Goal: Information Seeking & Learning: Learn about a topic

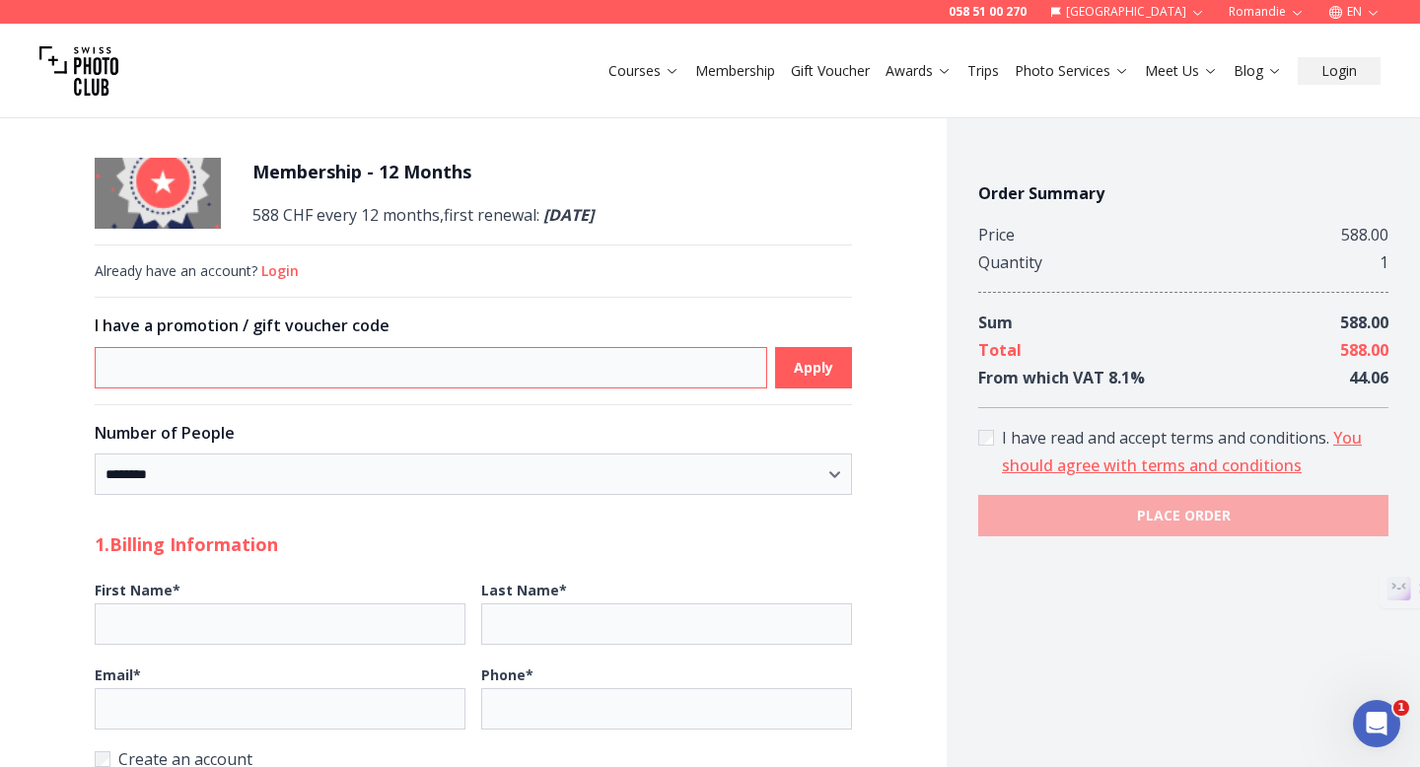
click at [674, 368] on input at bounding box center [431, 367] width 673 height 41
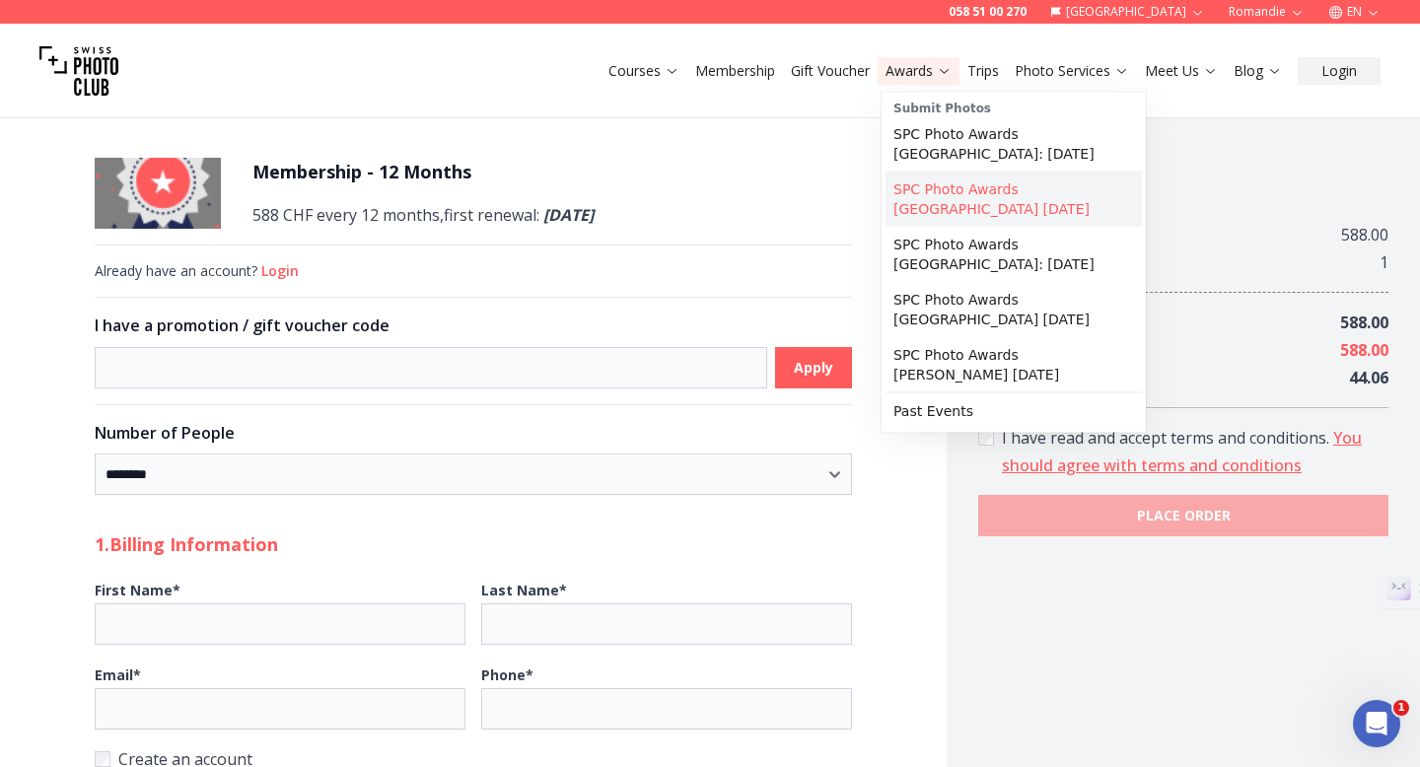
click at [933, 191] on link "SPC Photo Awards [GEOGRAPHIC_DATA] [DATE]" at bounding box center [1014, 199] width 256 height 55
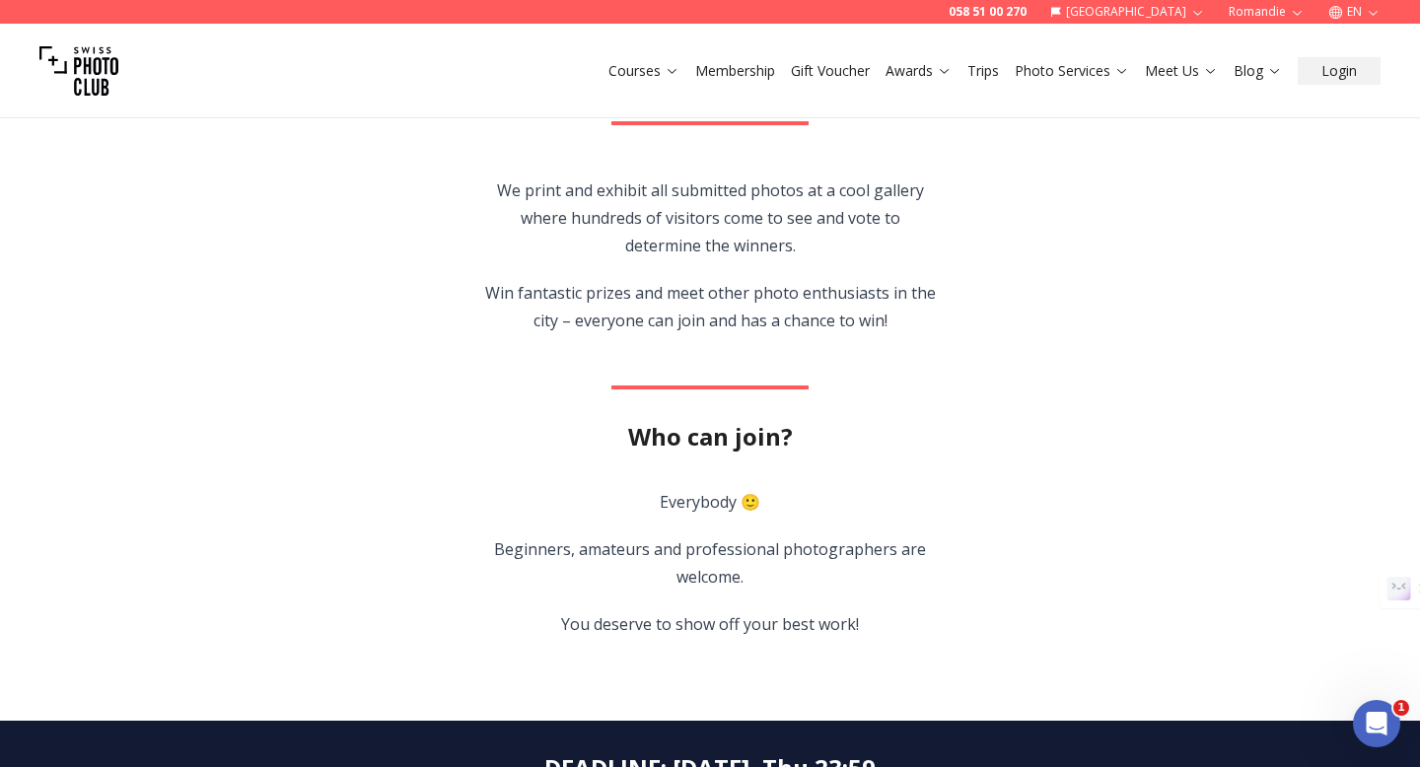
scroll to position [459, 0]
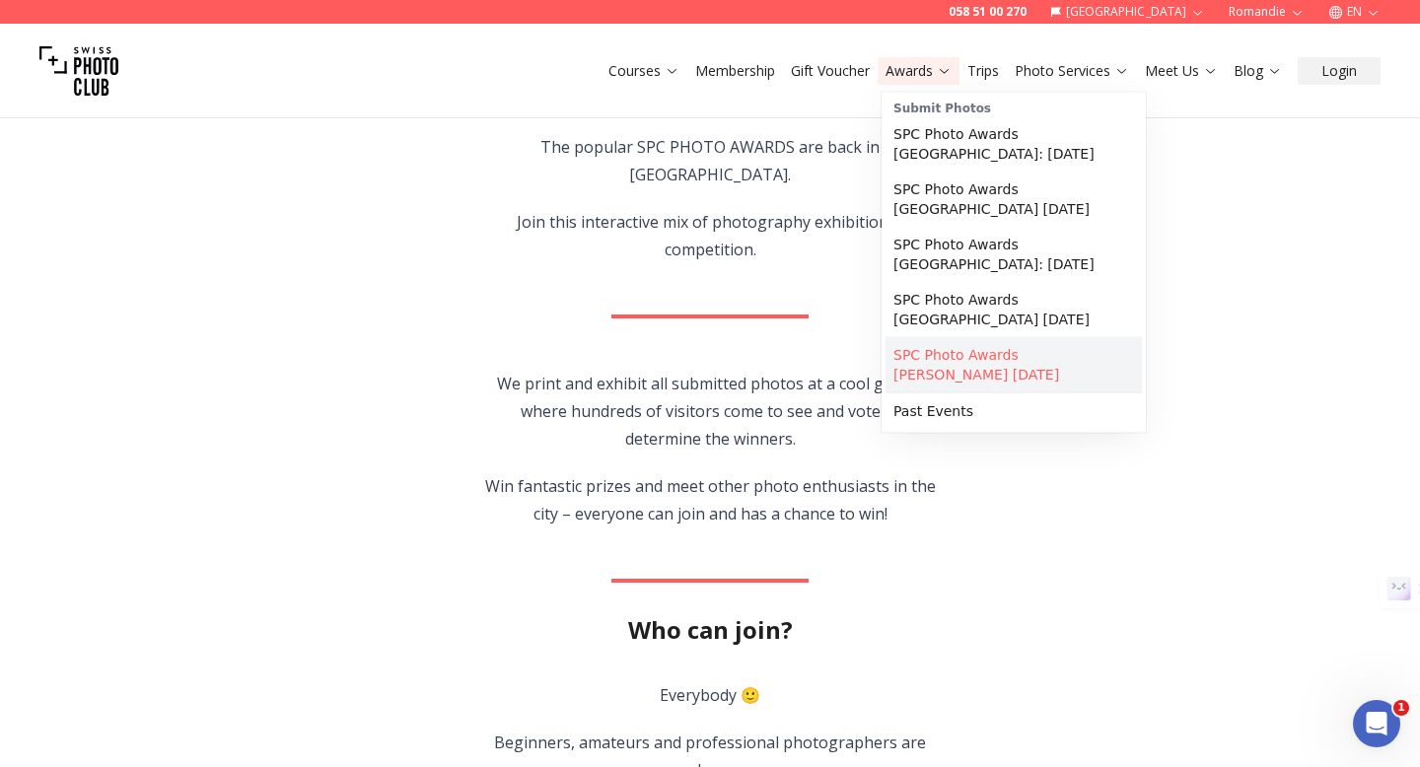
click at [955, 361] on link "SPC Photo Awards [PERSON_NAME] [DATE]" at bounding box center [1014, 364] width 256 height 55
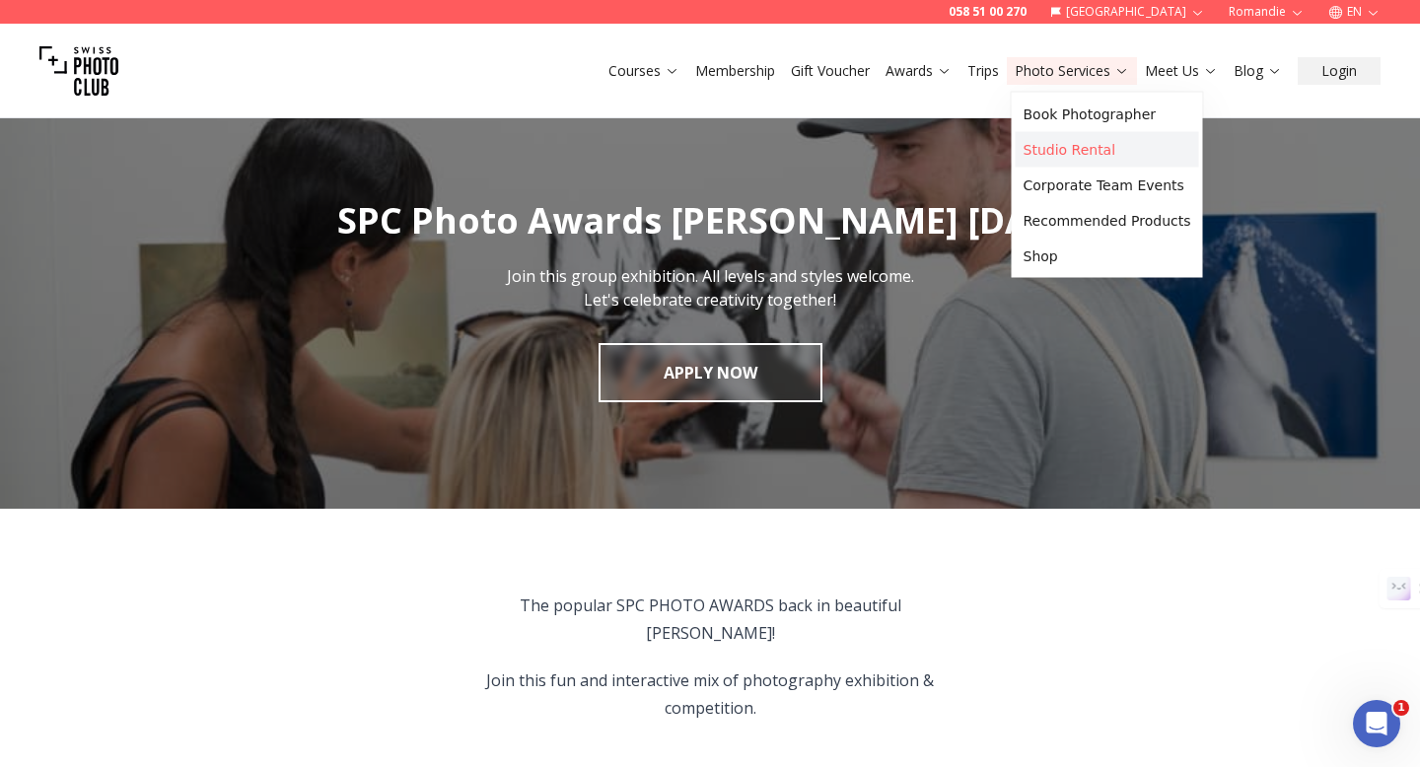
click at [1059, 146] on link "Studio Rental" at bounding box center [1107, 150] width 183 height 36
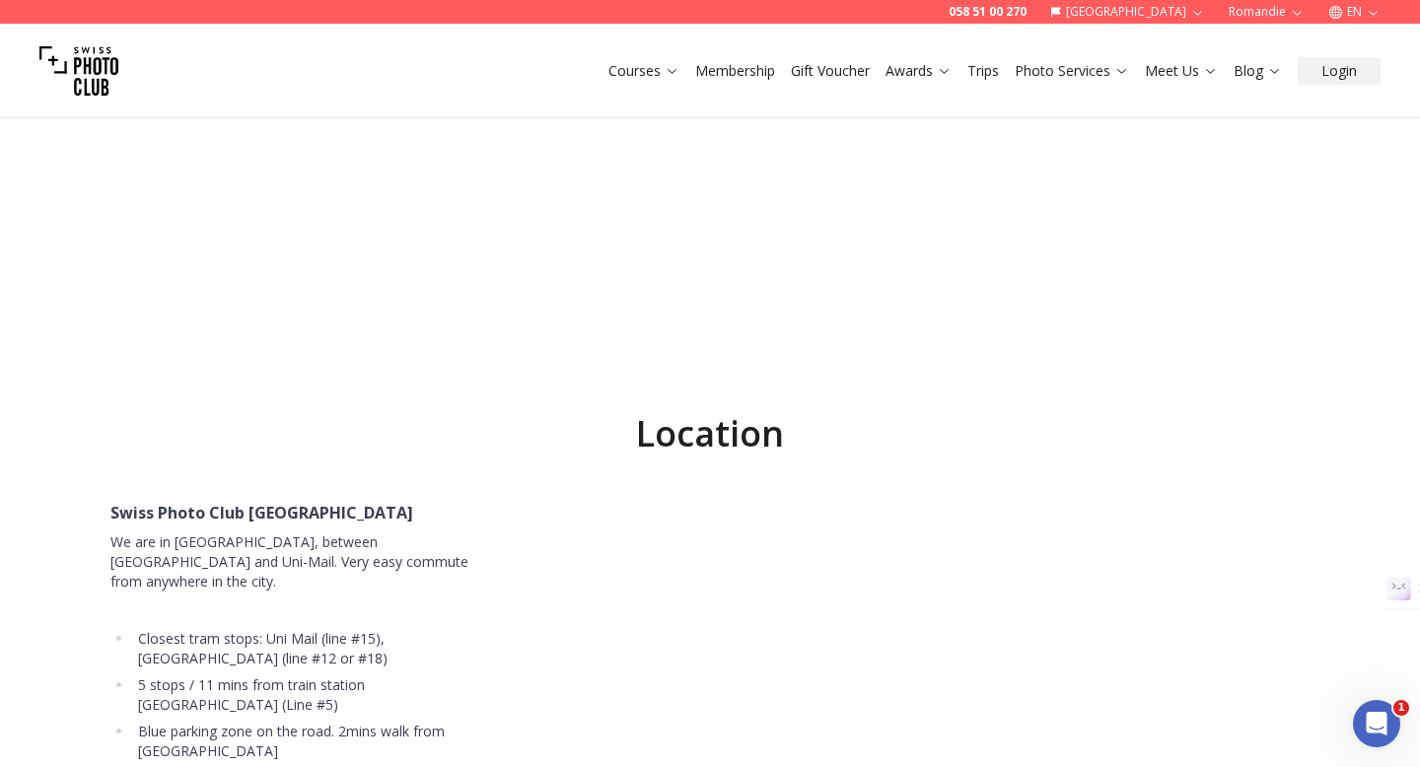
scroll to position [8815, 0]
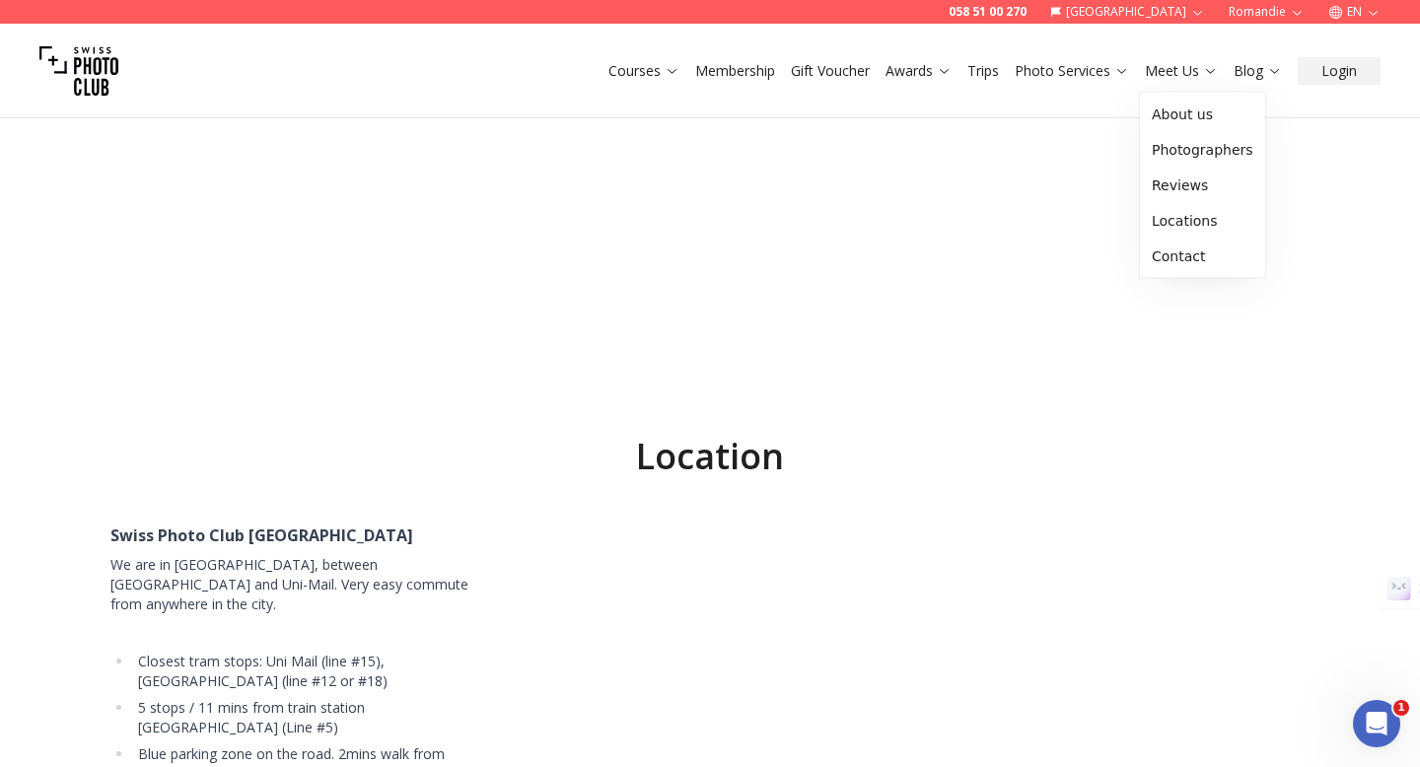
click at [1177, 70] on link "Meet Us" at bounding box center [1181, 71] width 73 height 20
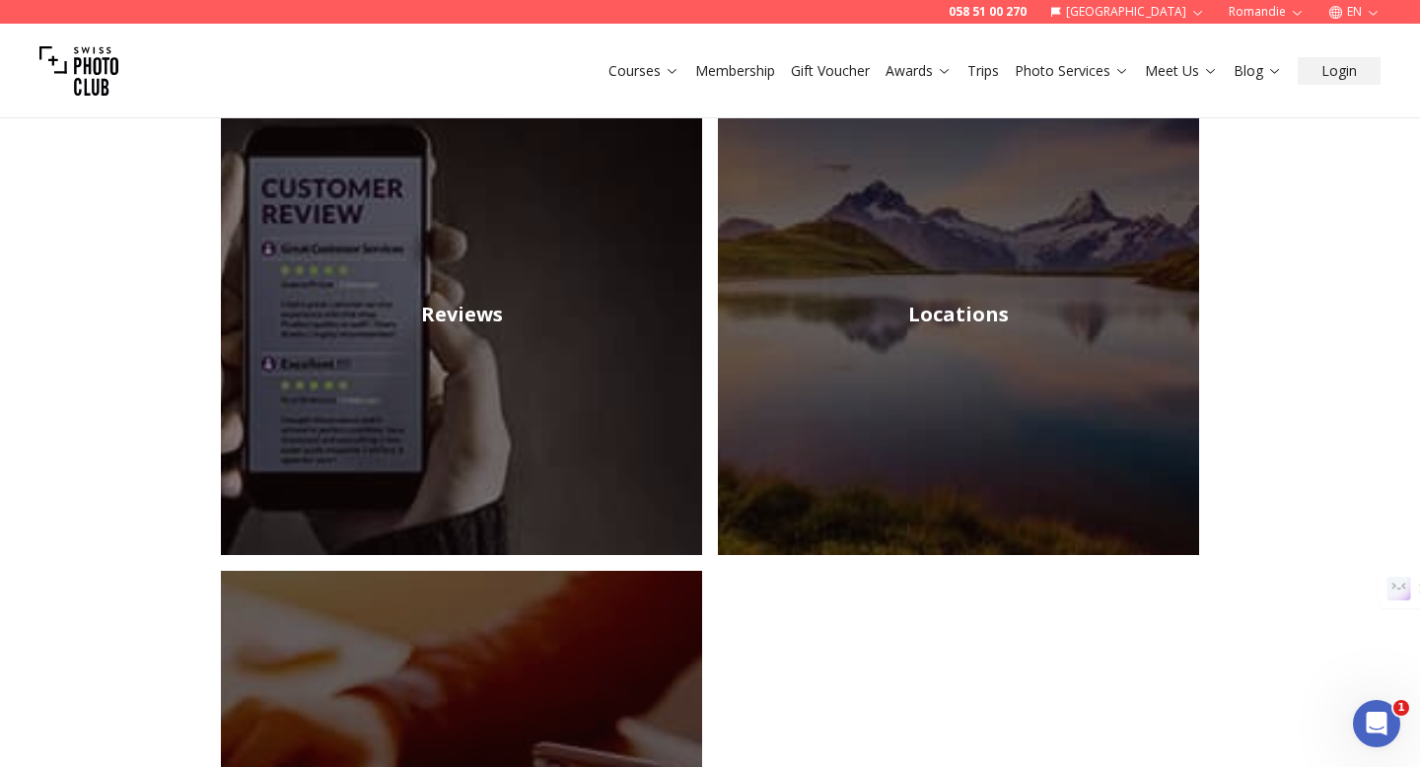
scroll to position [565, 0]
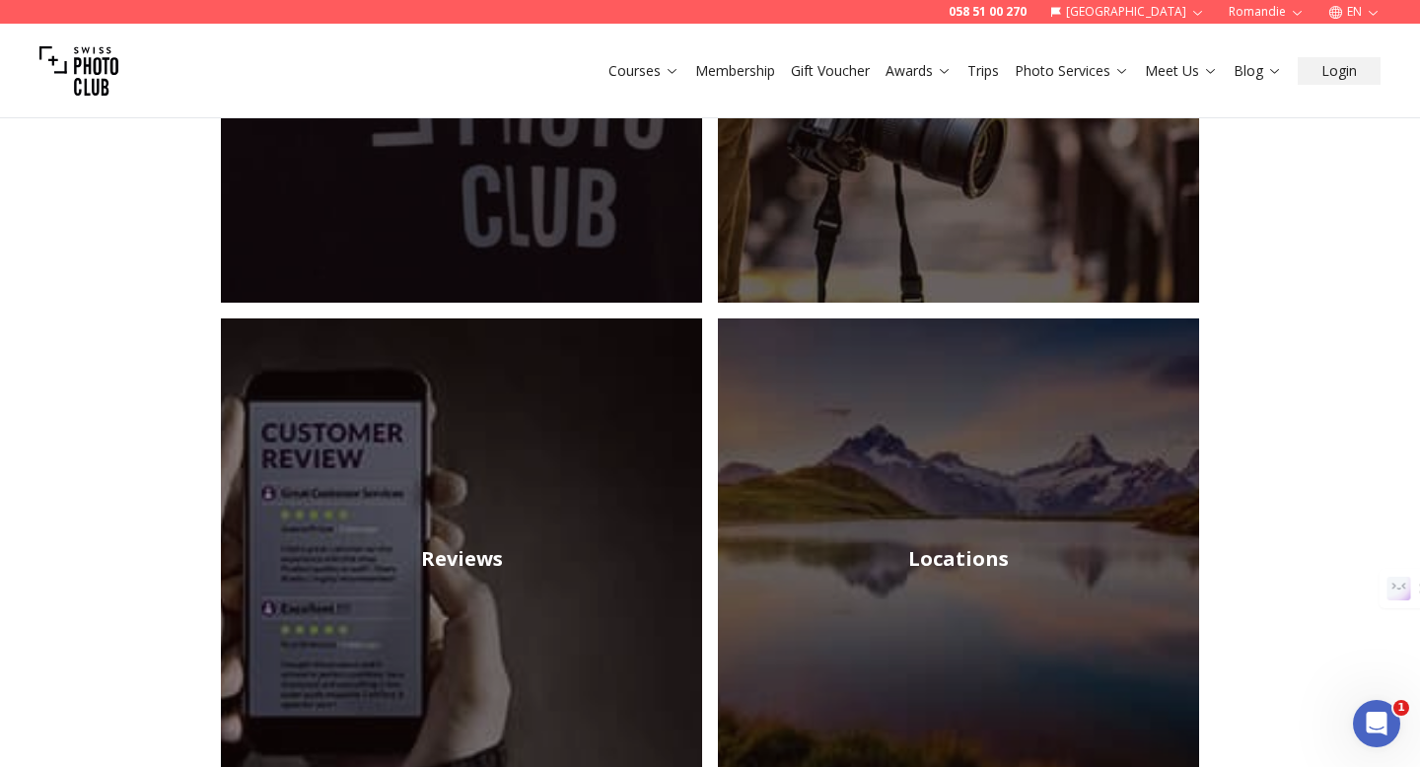
click at [952, 556] on h2 "Locations" at bounding box center [958, 559] width 101 height 28
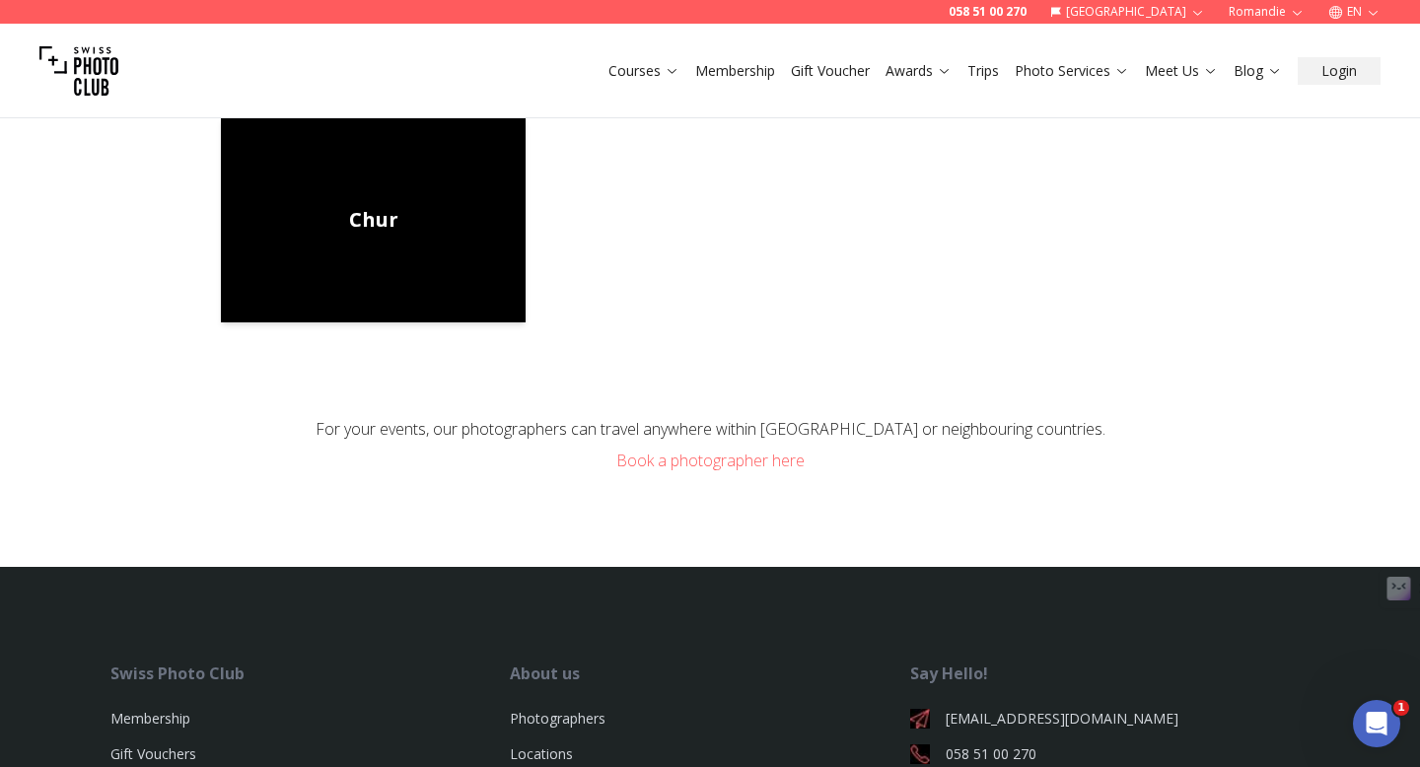
scroll to position [1484, 0]
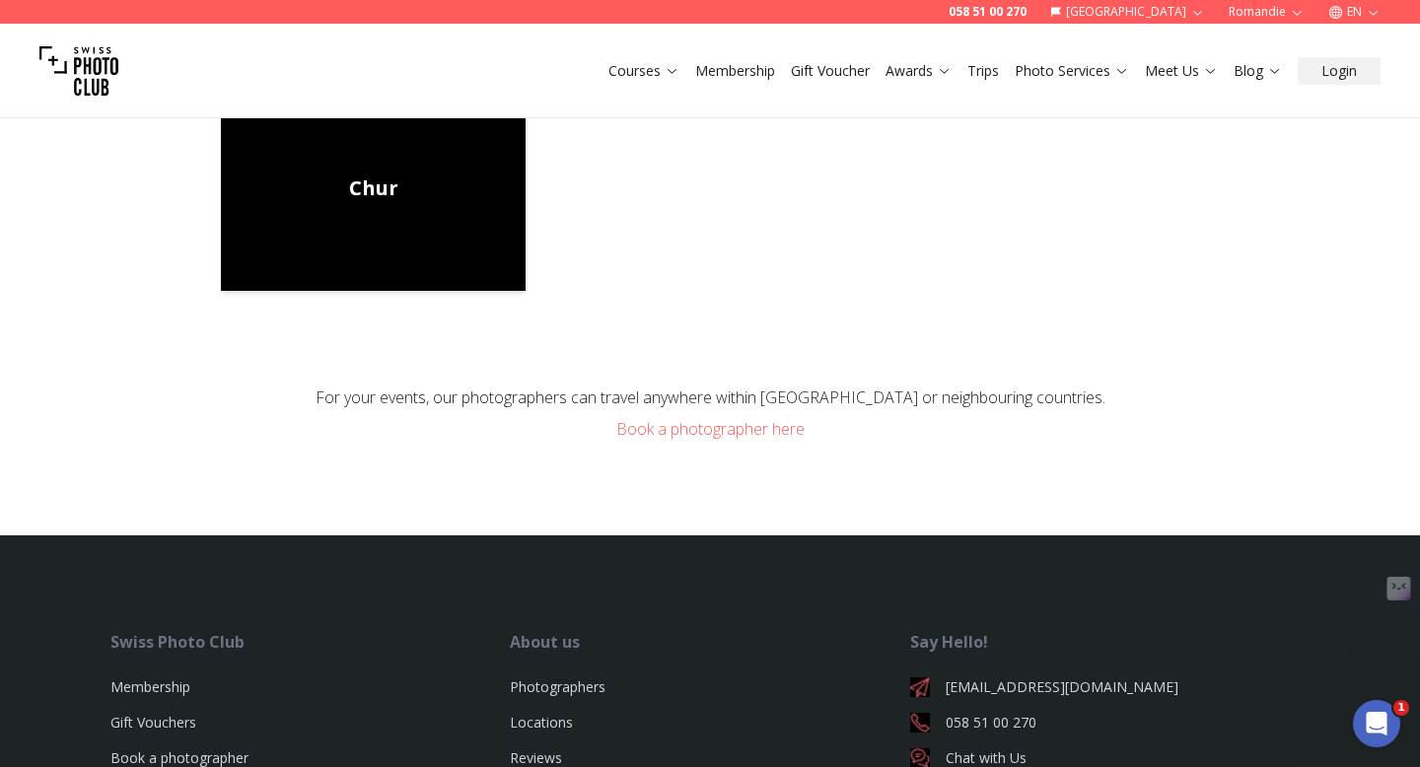
click at [694, 428] on link "Book a photographer here" at bounding box center [710, 429] width 188 height 24
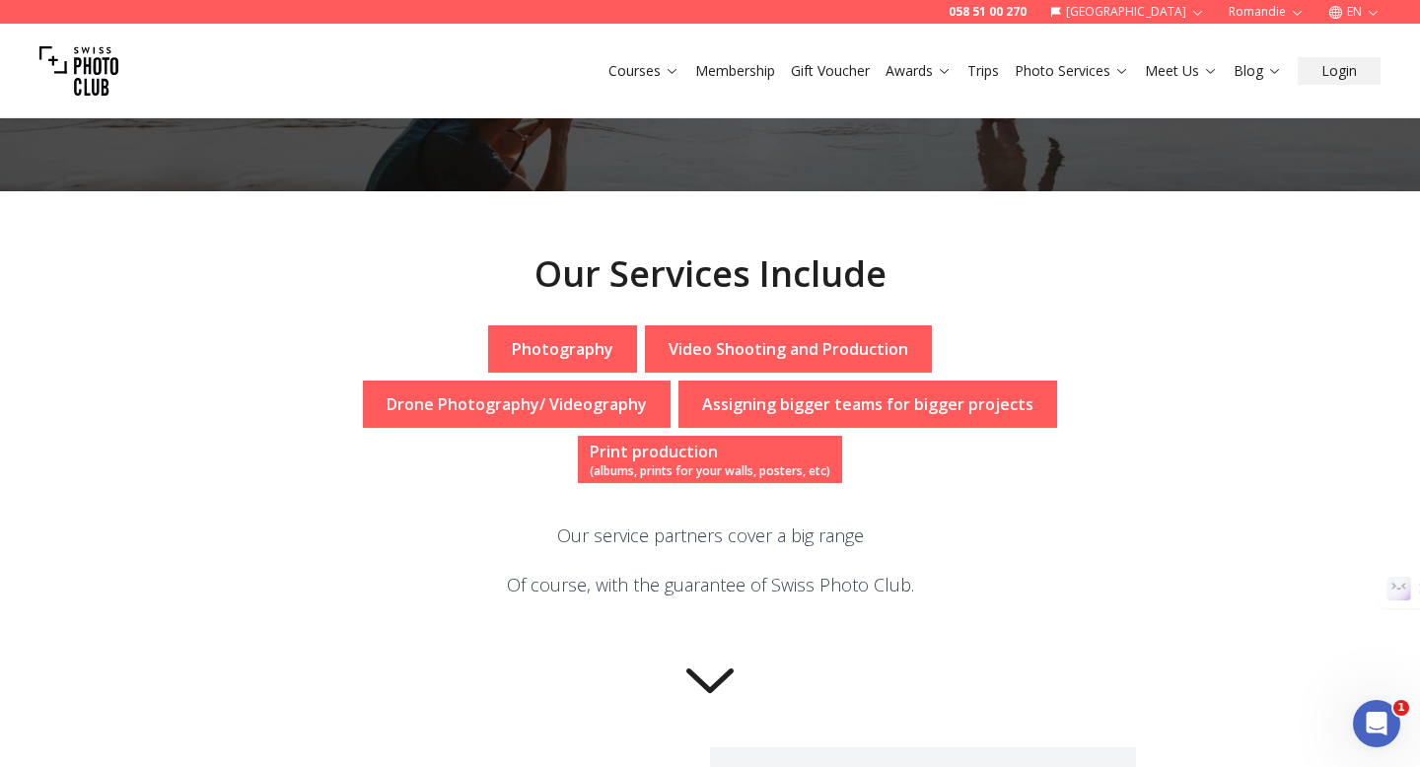
scroll to position [271, 0]
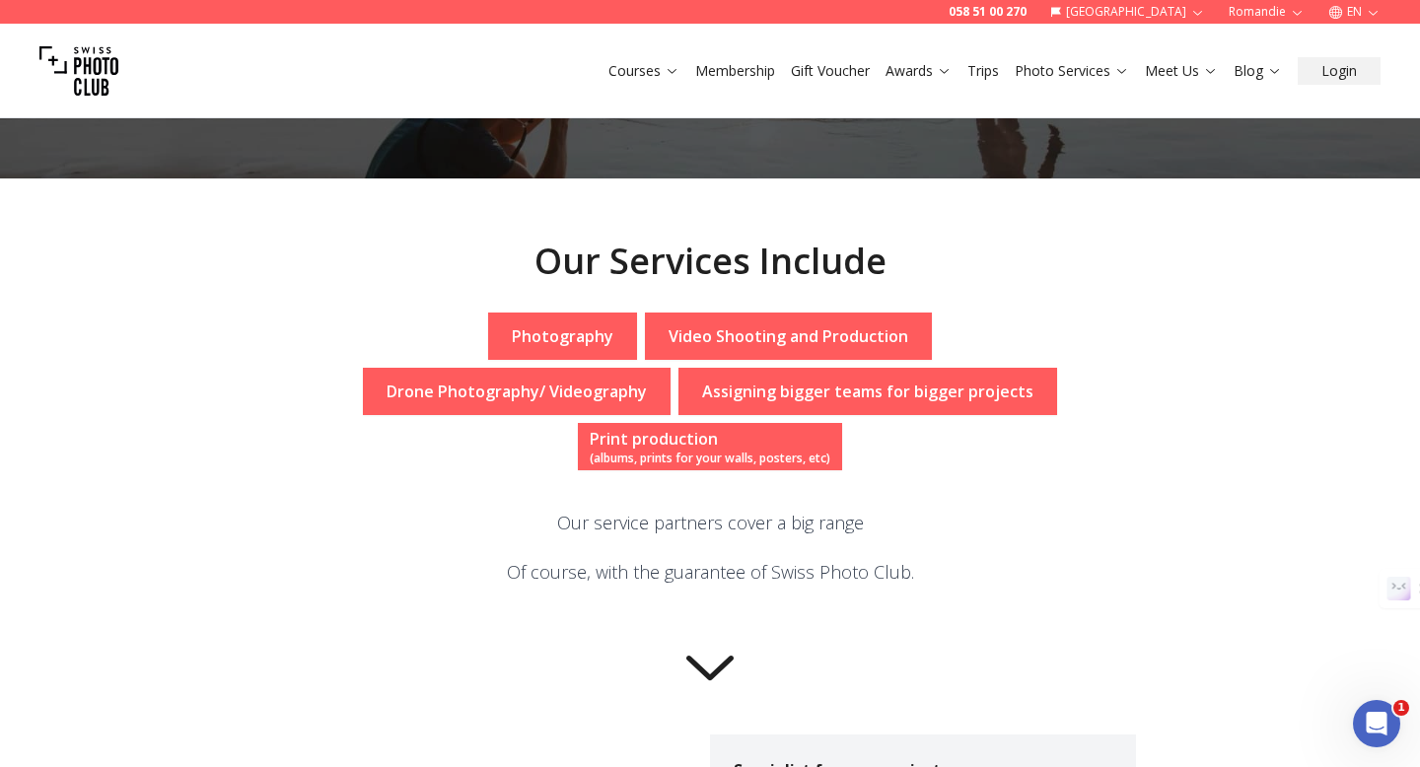
click at [512, 335] on p "Photography" at bounding box center [563, 336] width 102 height 24
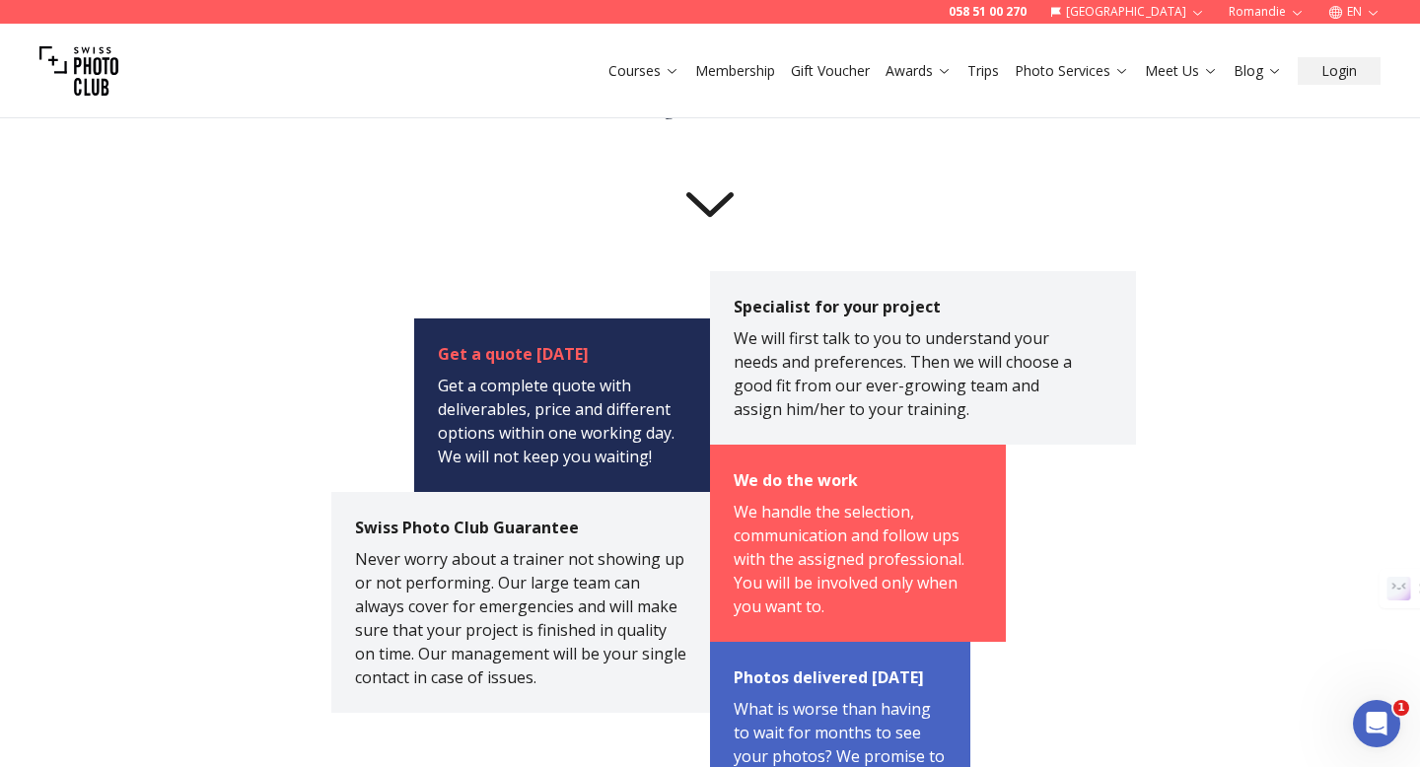
scroll to position [591, 0]
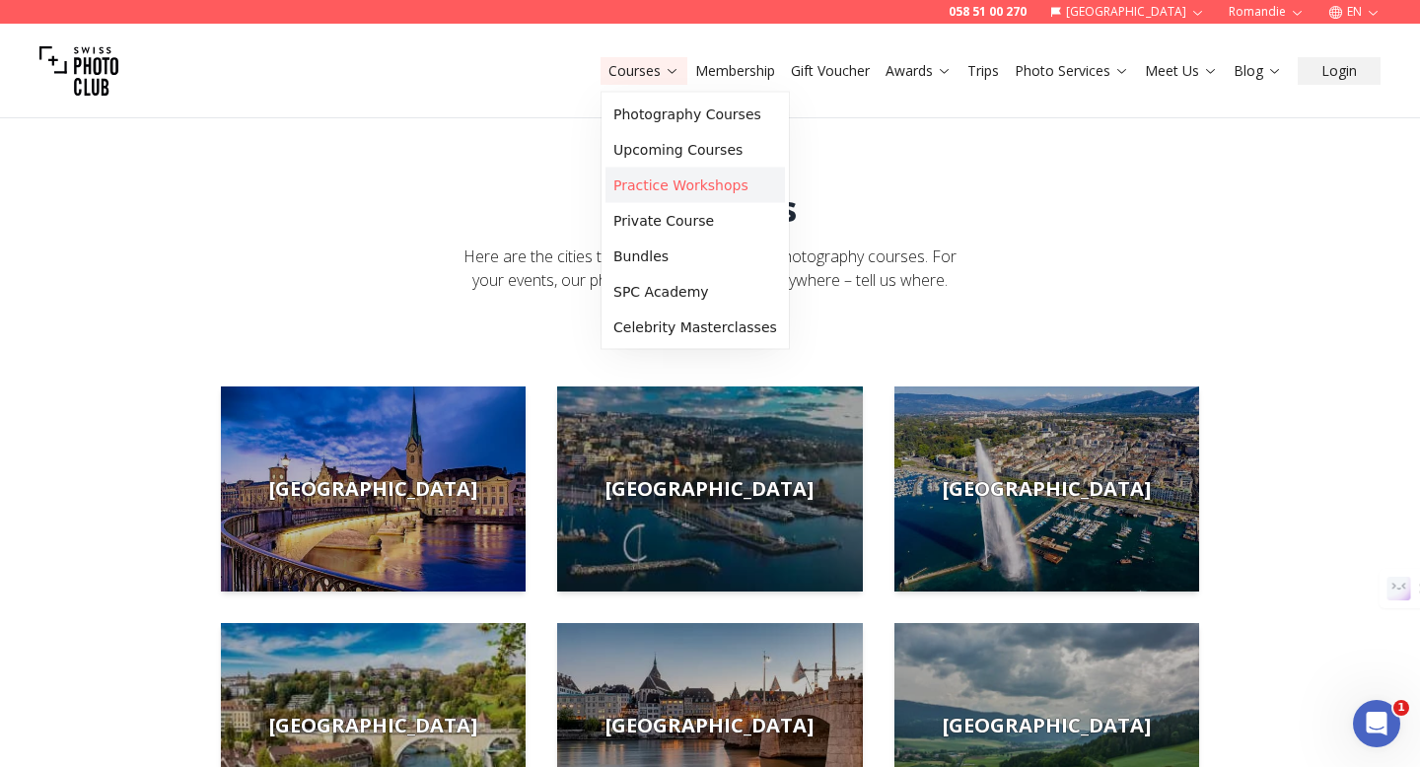
click at [658, 187] on link "Practice Workshops" at bounding box center [694, 186] width 179 height 36
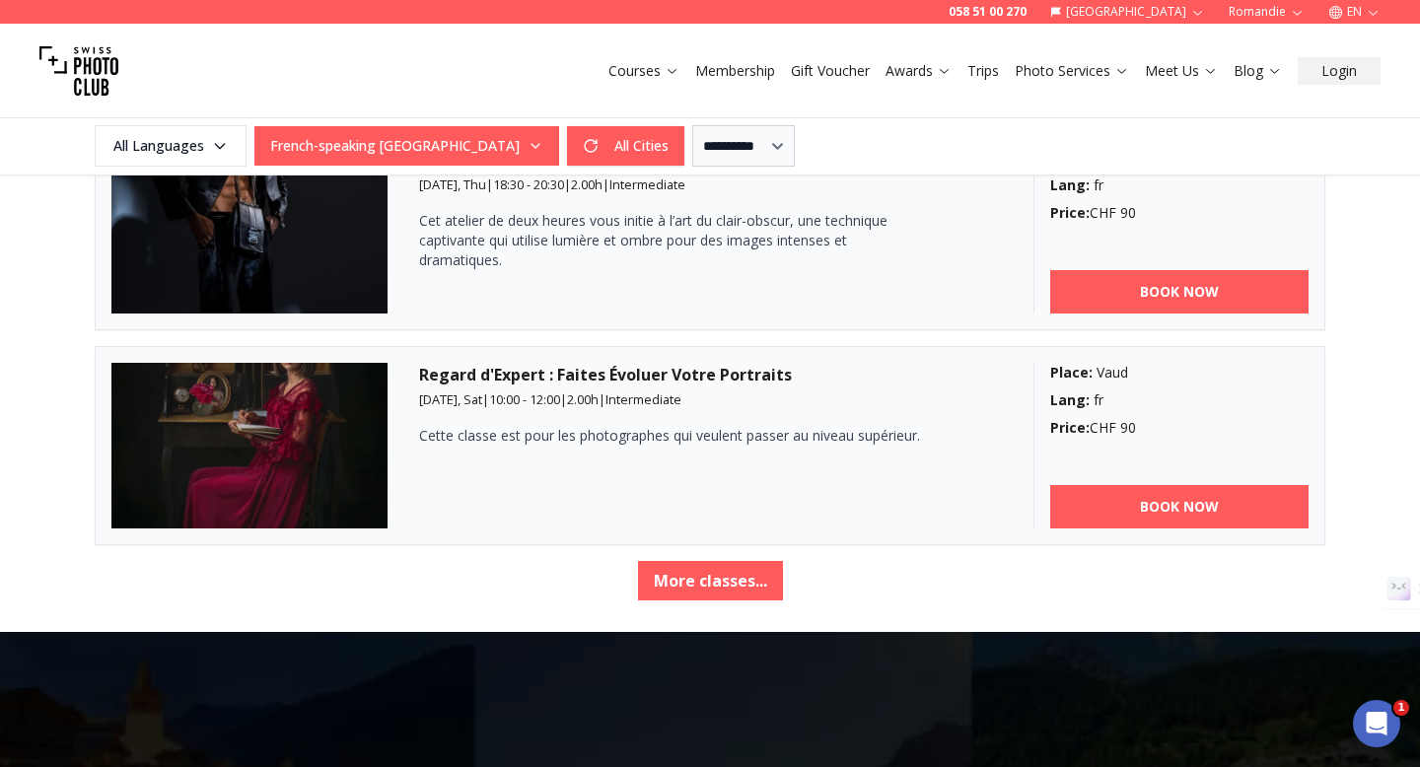
scroll to position [3508, 0]
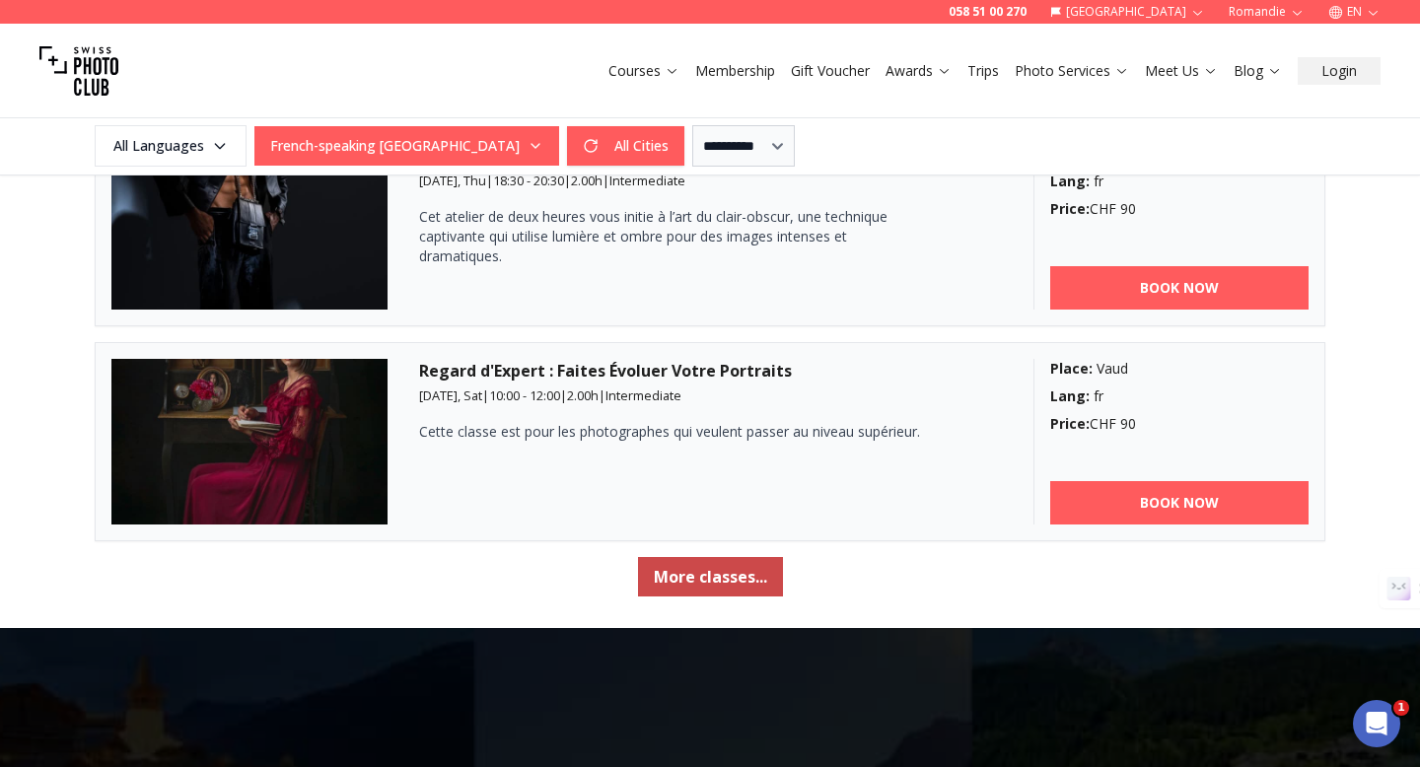
click at [706, 579] on button "More classes..." at bounding box center [710, 576] width 145 height 39
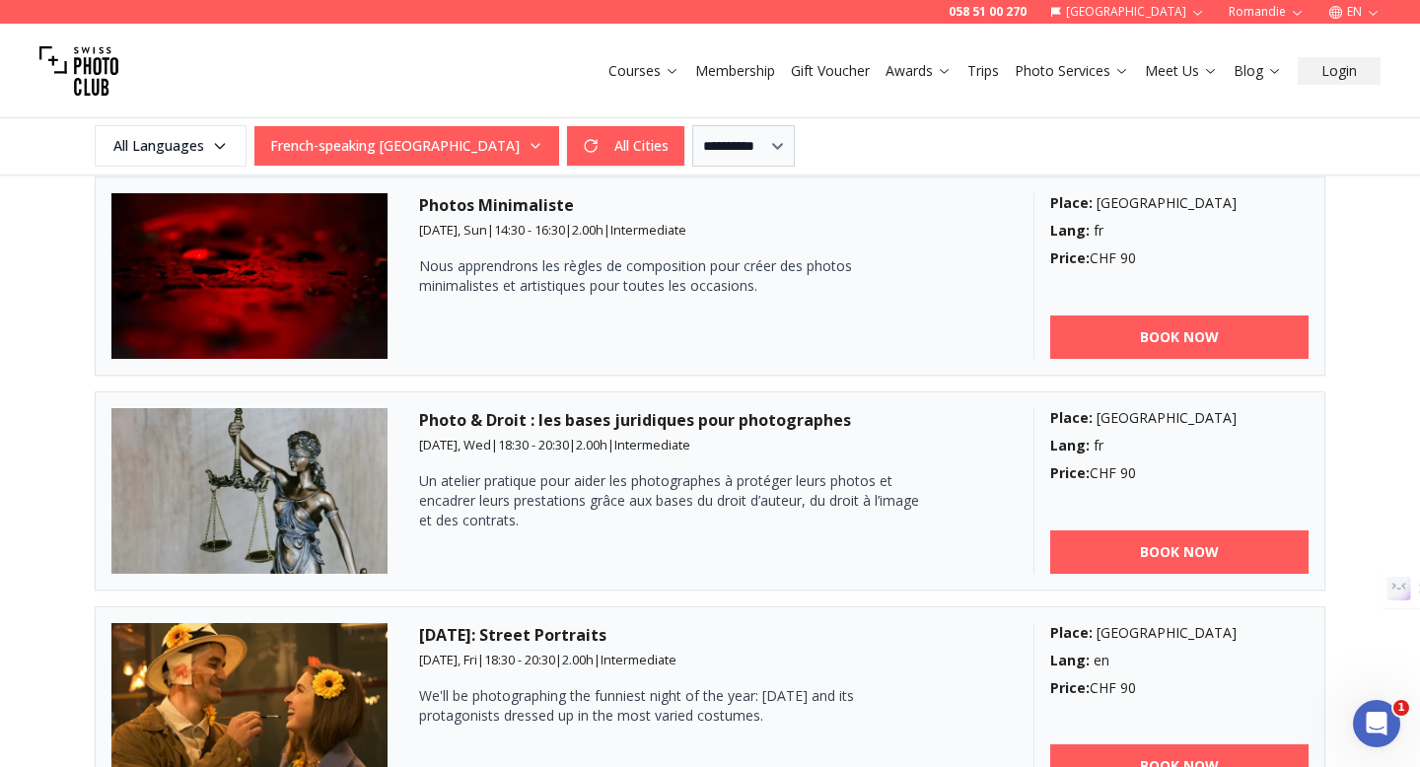
scroll to position [2121, 0]
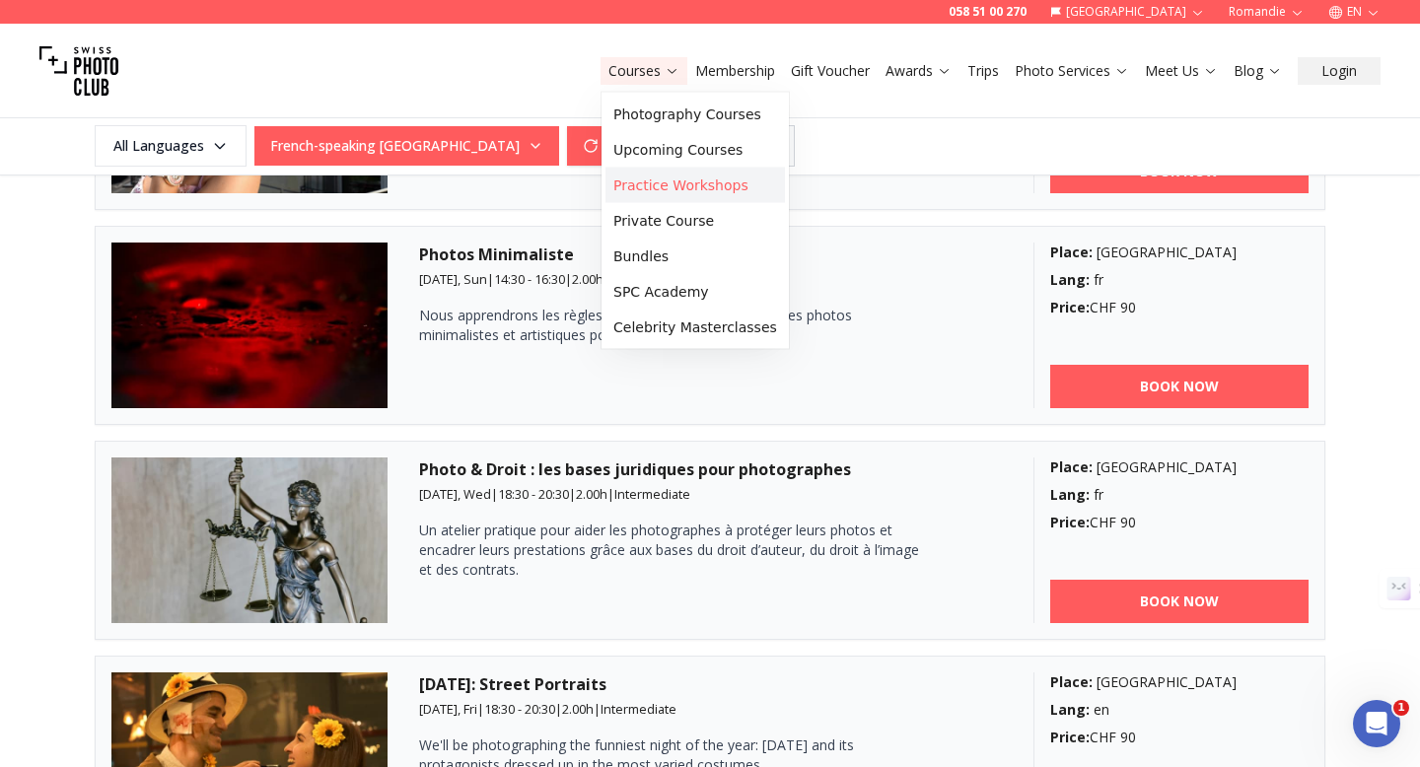
click at [676, 188] on link "Practice Workshops" at bounding box center [694, 186] width 179 height 36
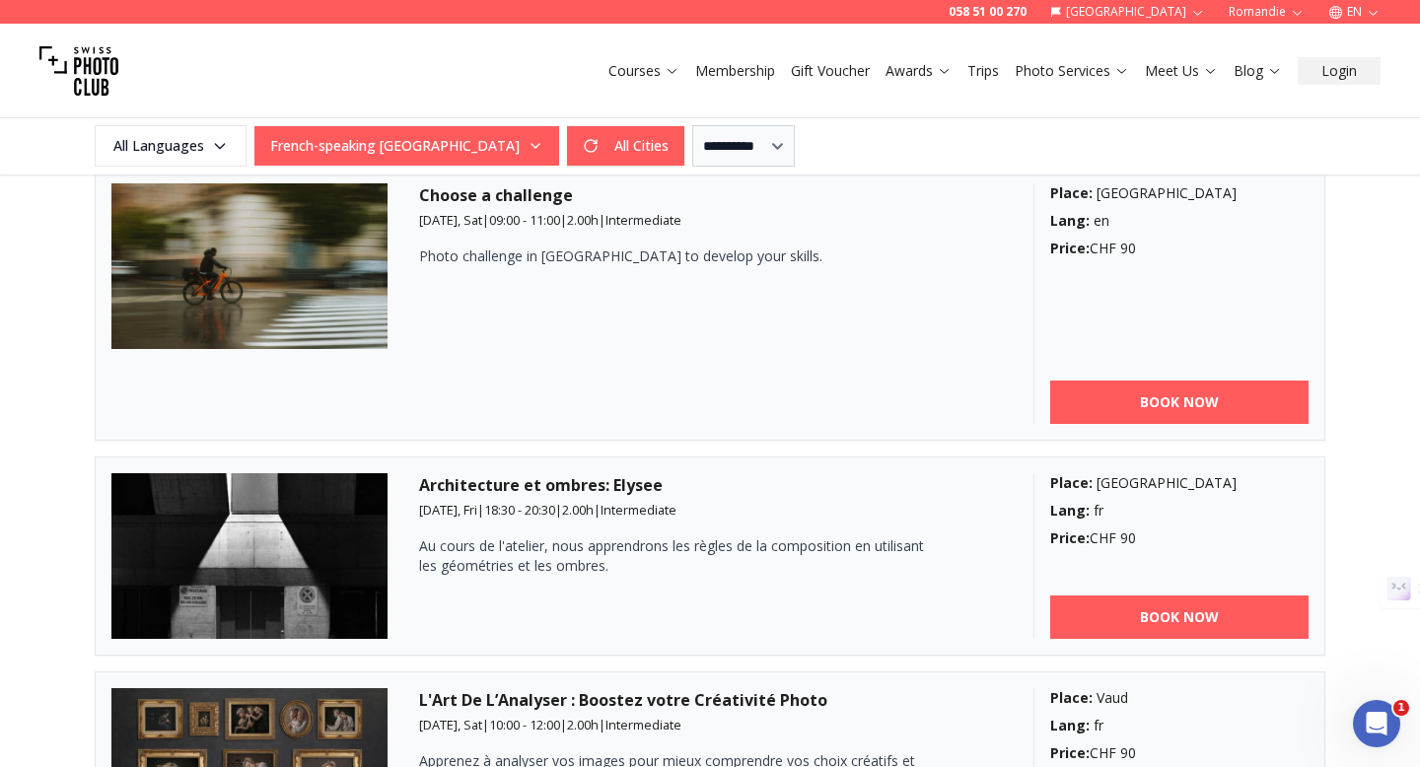
scroll to position [0, 0]
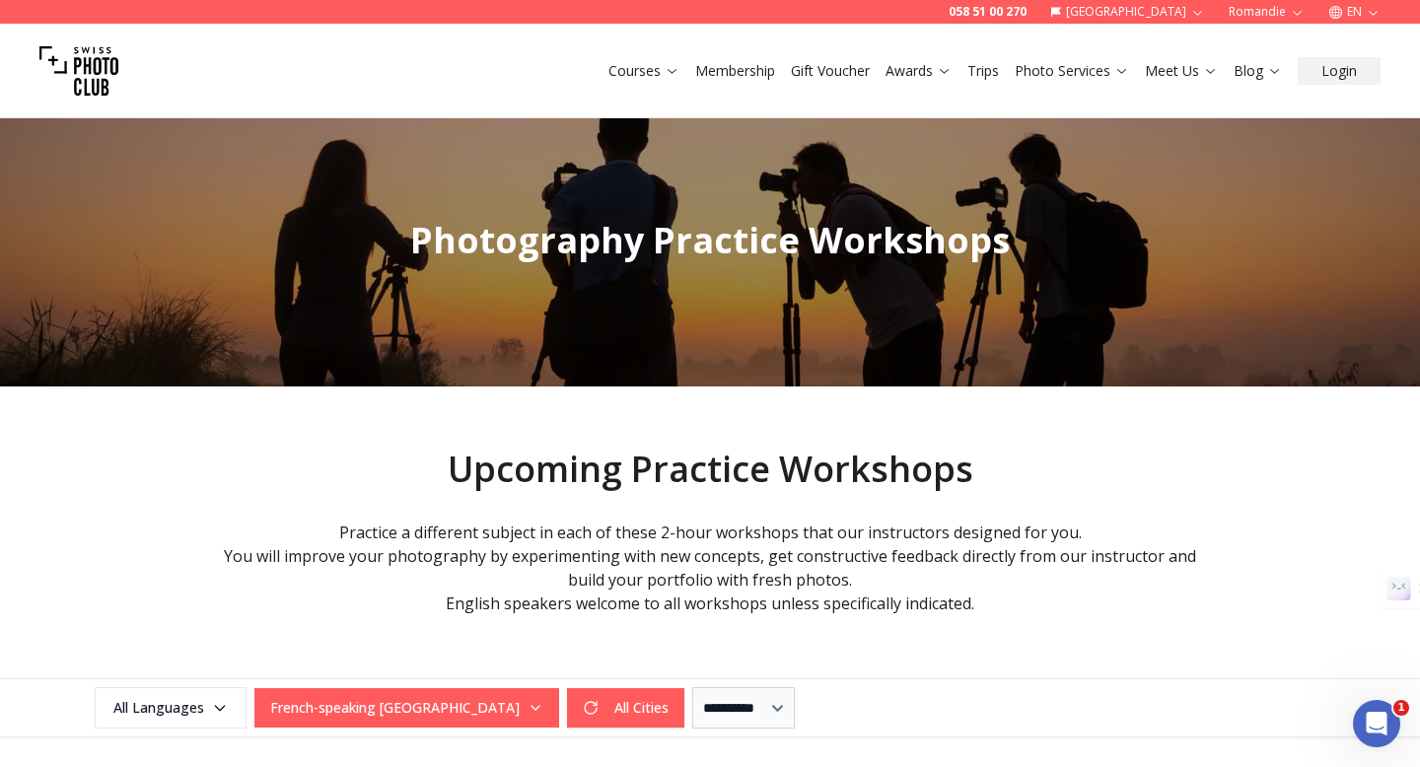
click at [738, 74] on link "Membership" at bounding box center [735, 71] width 80 height 20
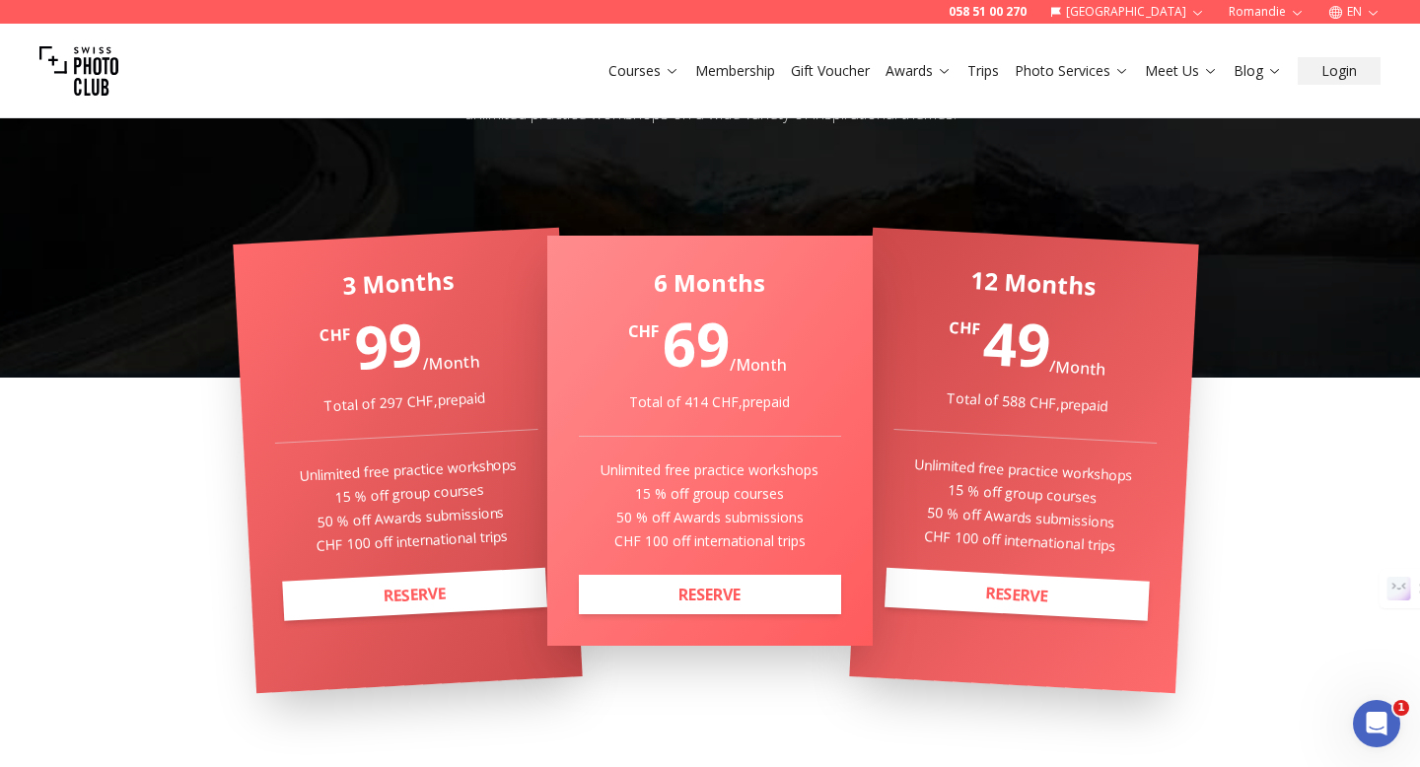
scroll to position [317, 0]
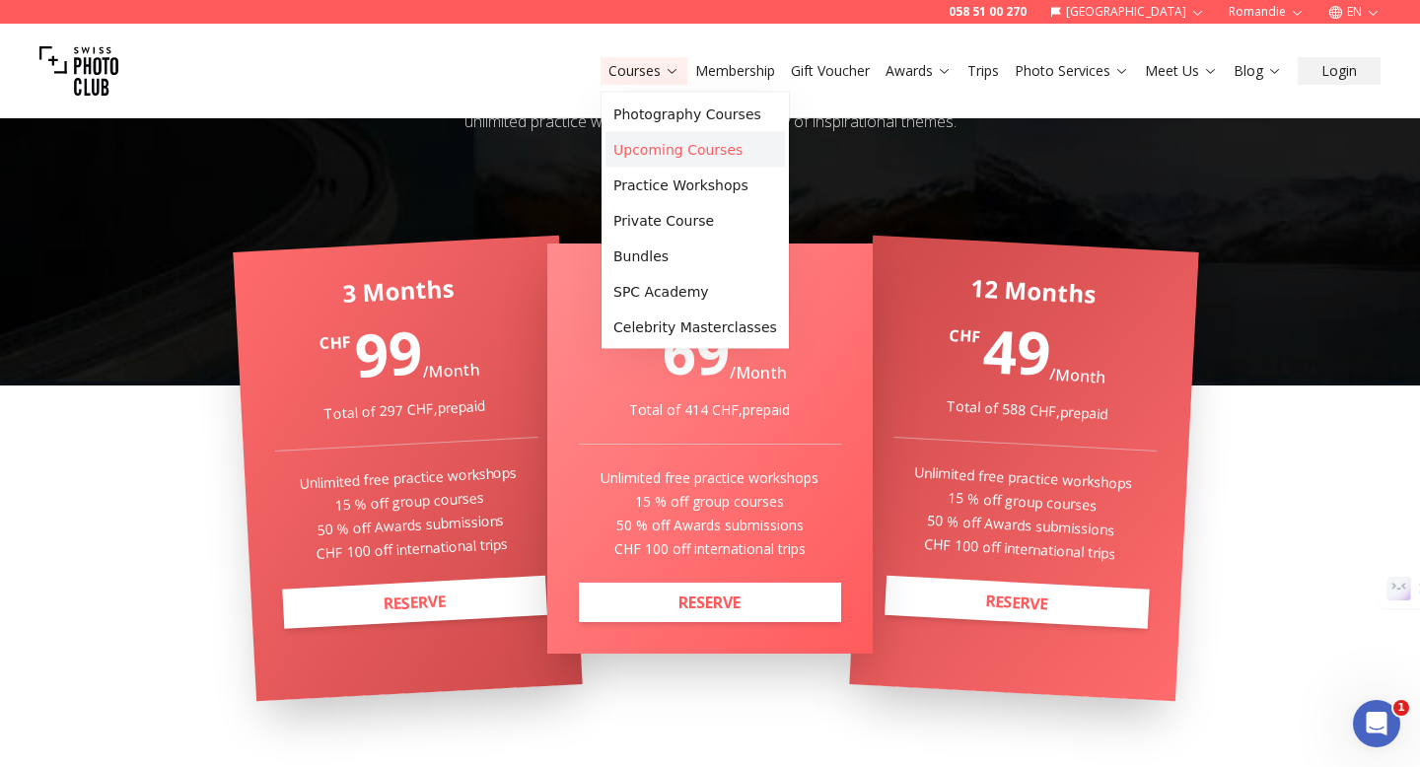
click at [658, 152] on link "Upcoming Courses" at bounding box center [694, 150] width 179 height 36
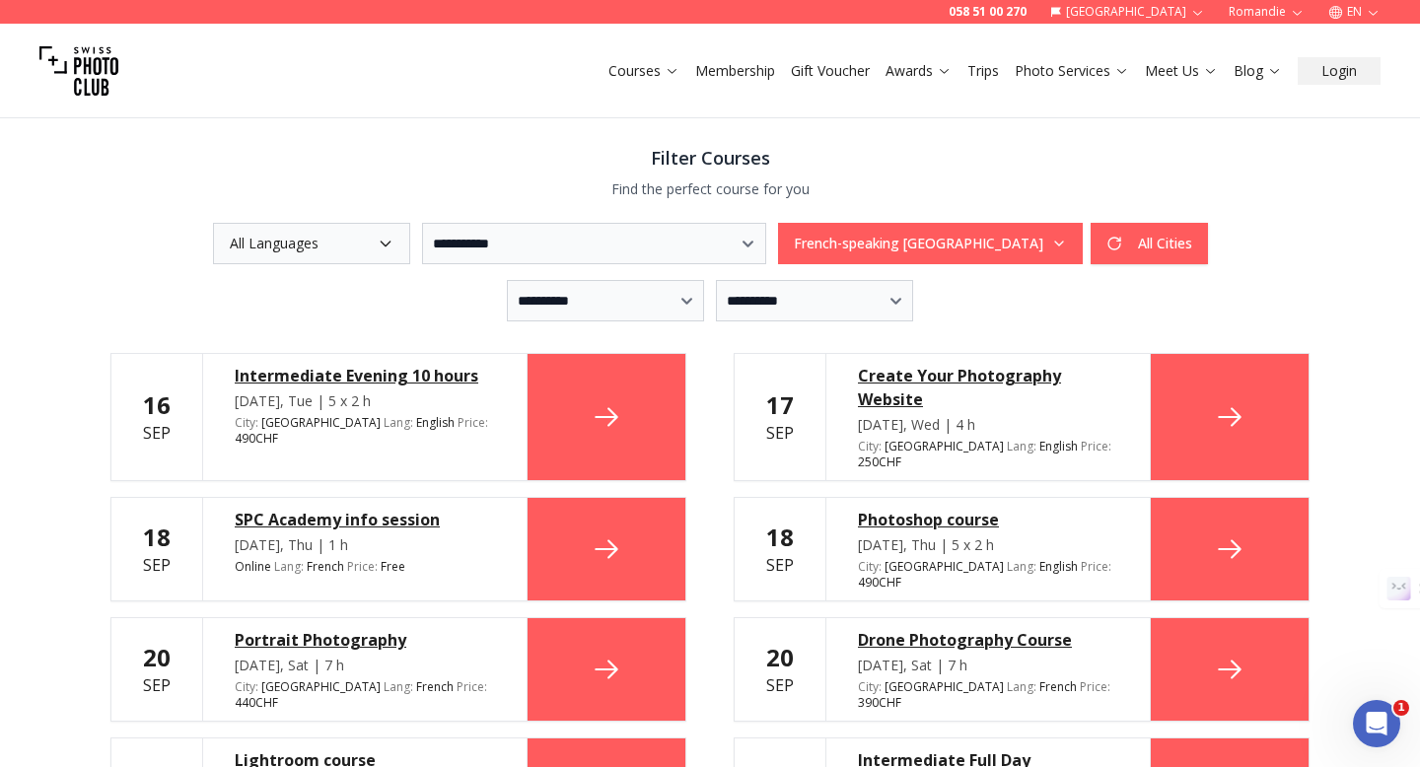
scroll to position [330, 0]
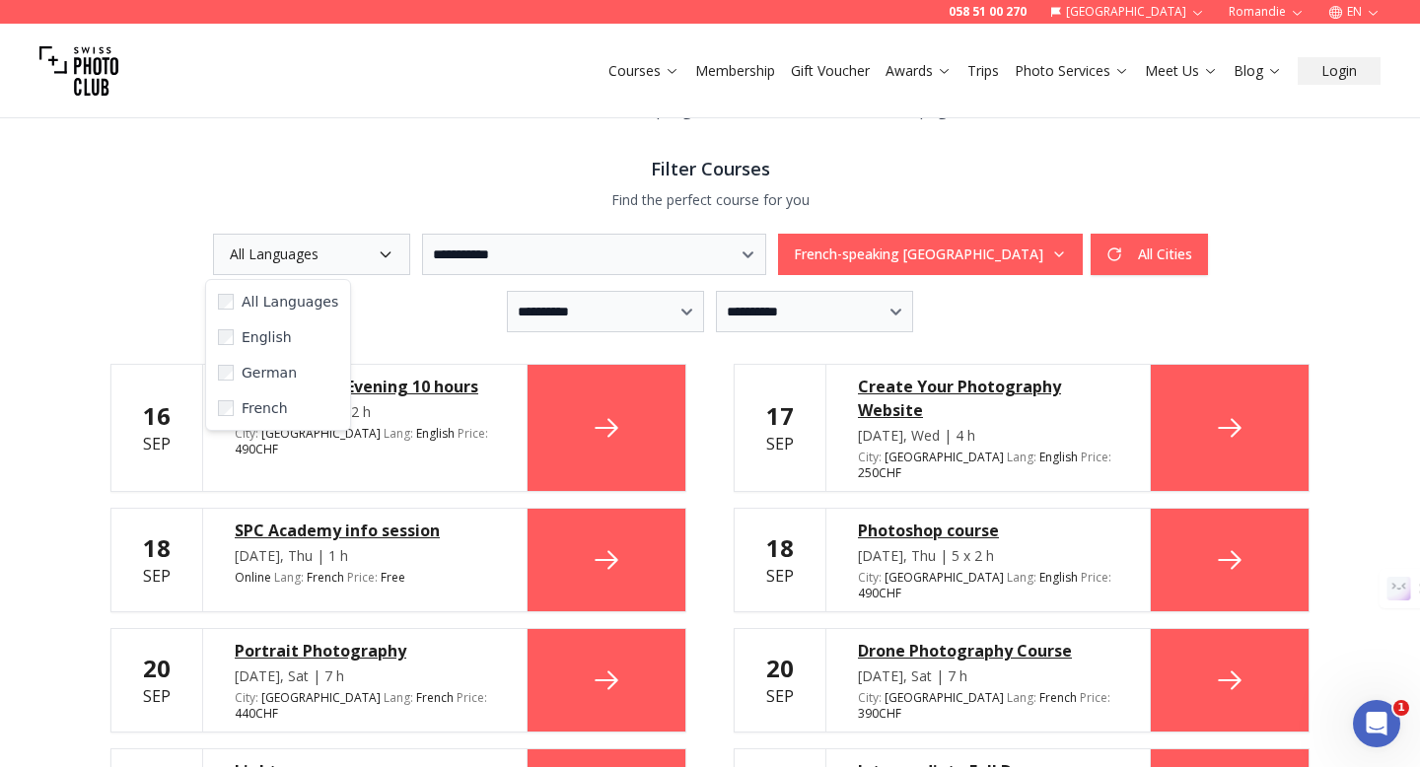
click at [378, 249] on icon "button" at bounding box center [386, 255] width 16 height 16
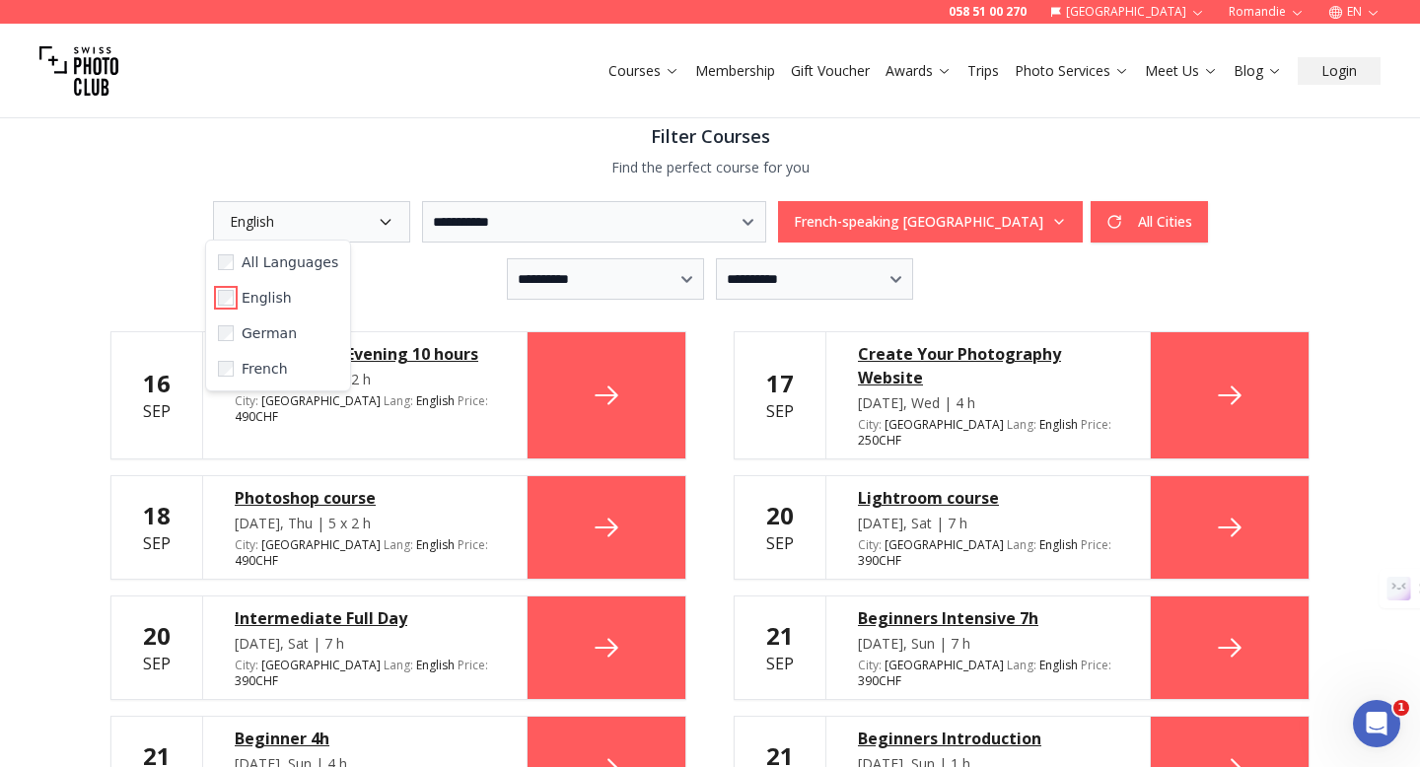
scroll to position [378, 0]
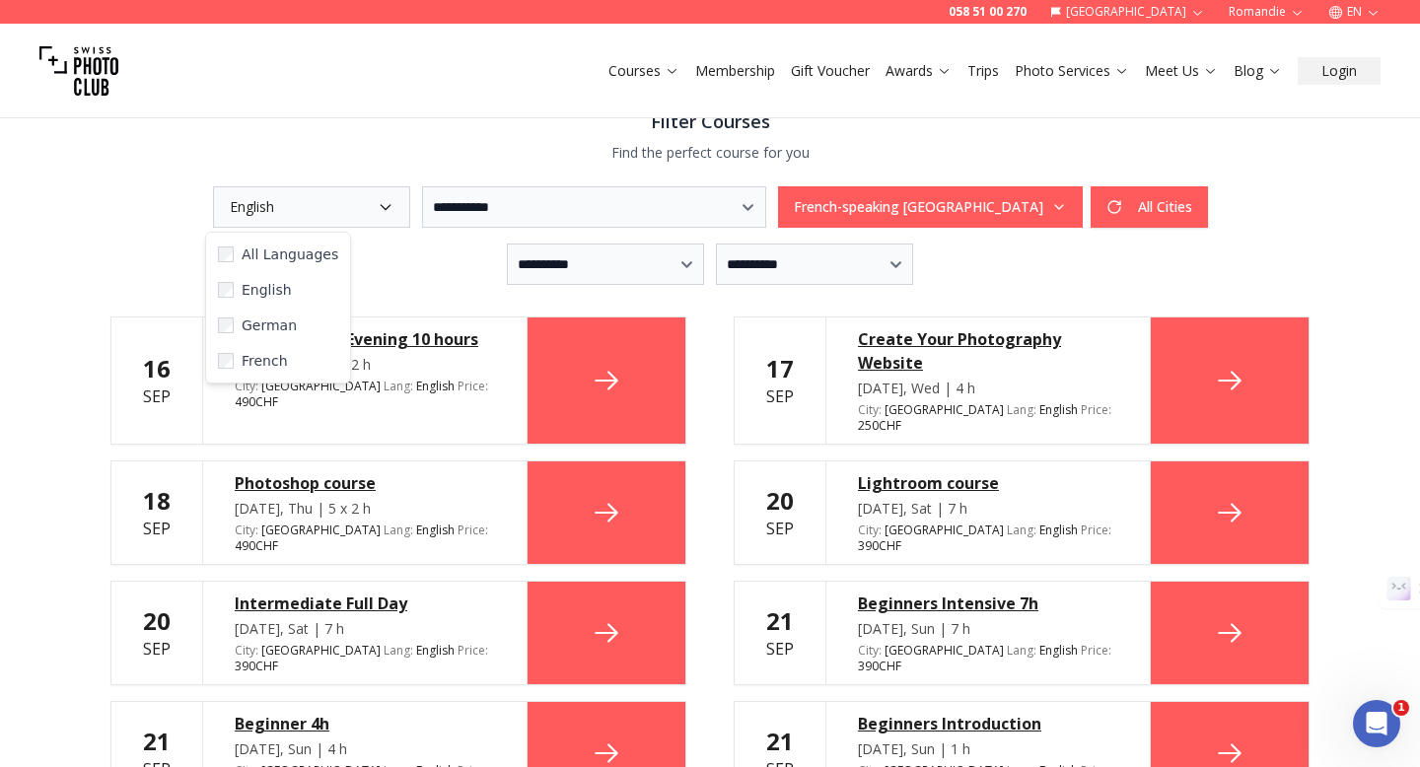
click at [121, 301] on div "**********" at bounding box center [710, 561] width 1262 height 1688
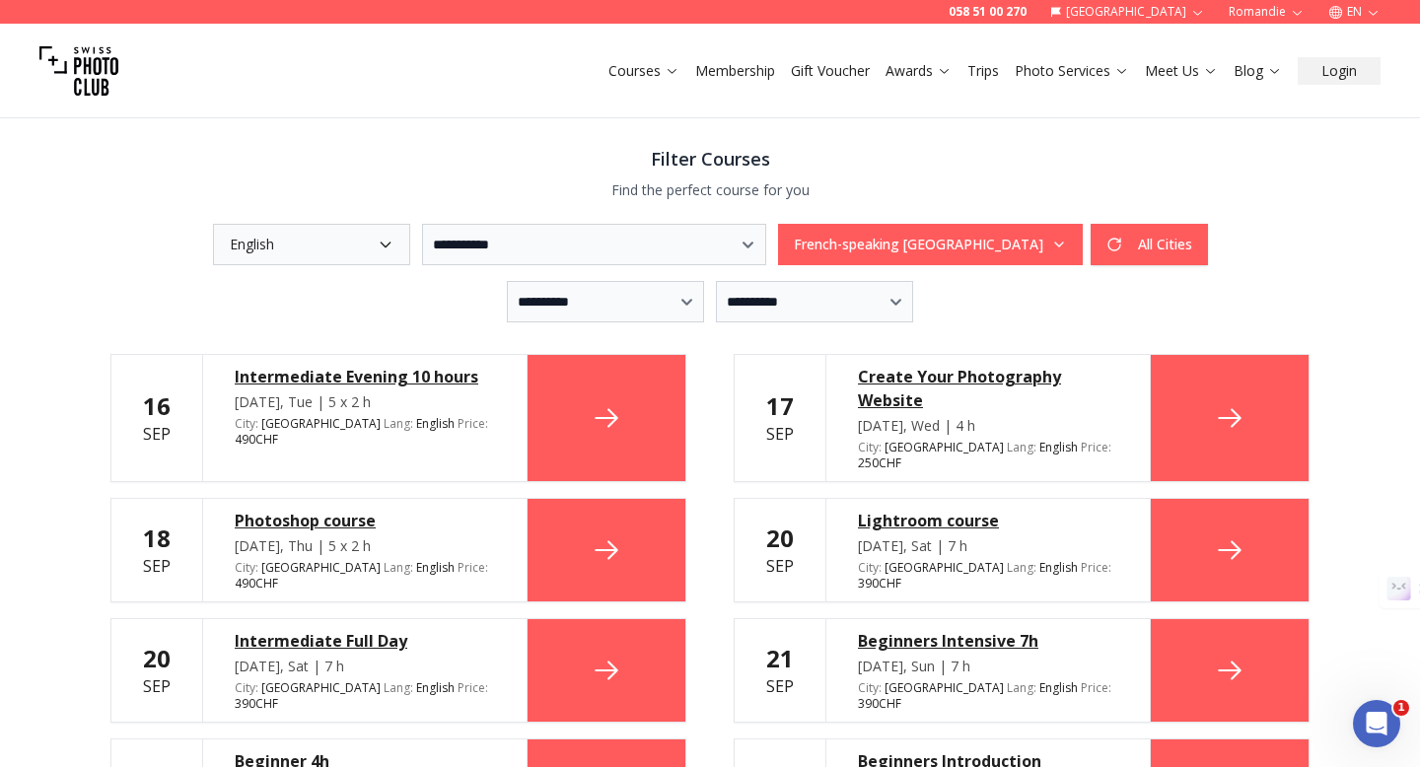
scroll to position [321, 0]
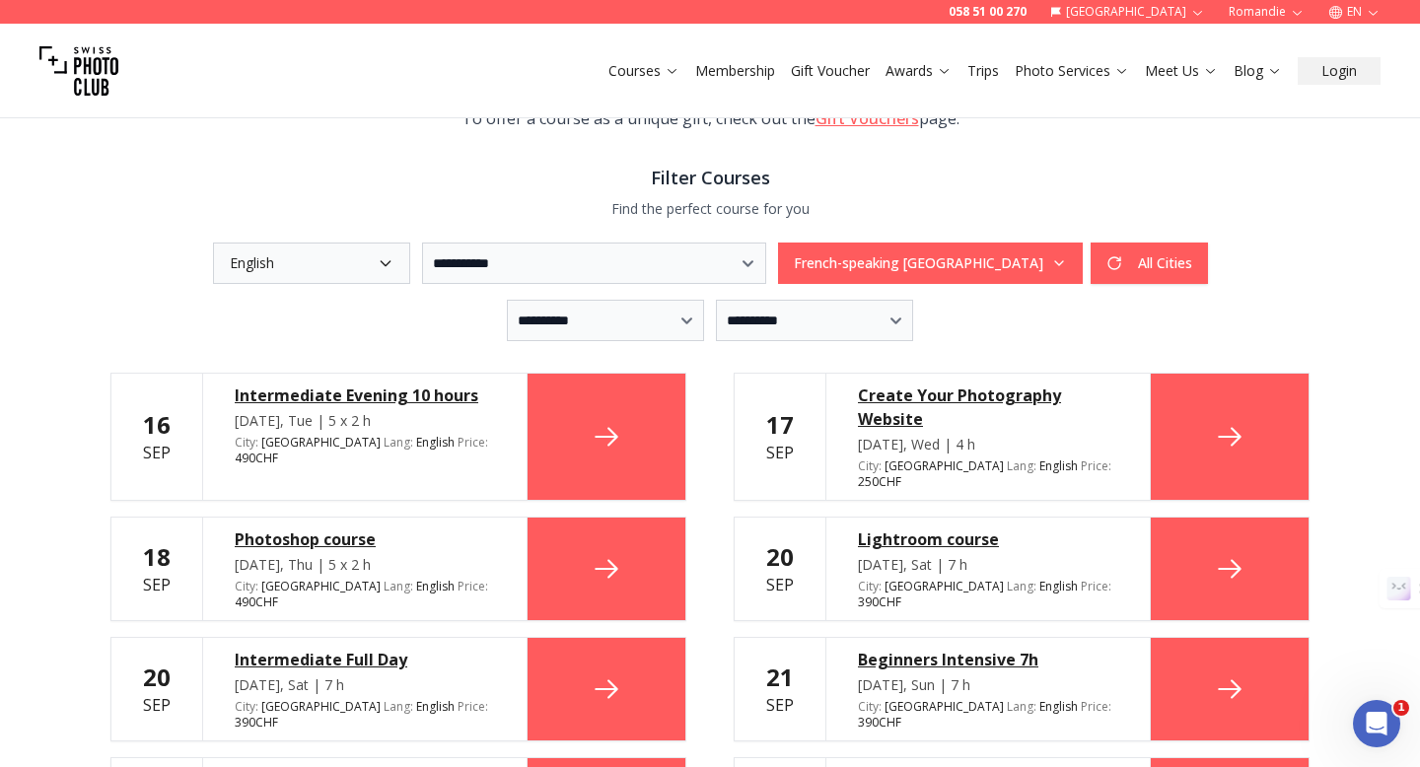
click at [765, 76] on link "Membership" at bounding box center [735, 71] width 80 height 20
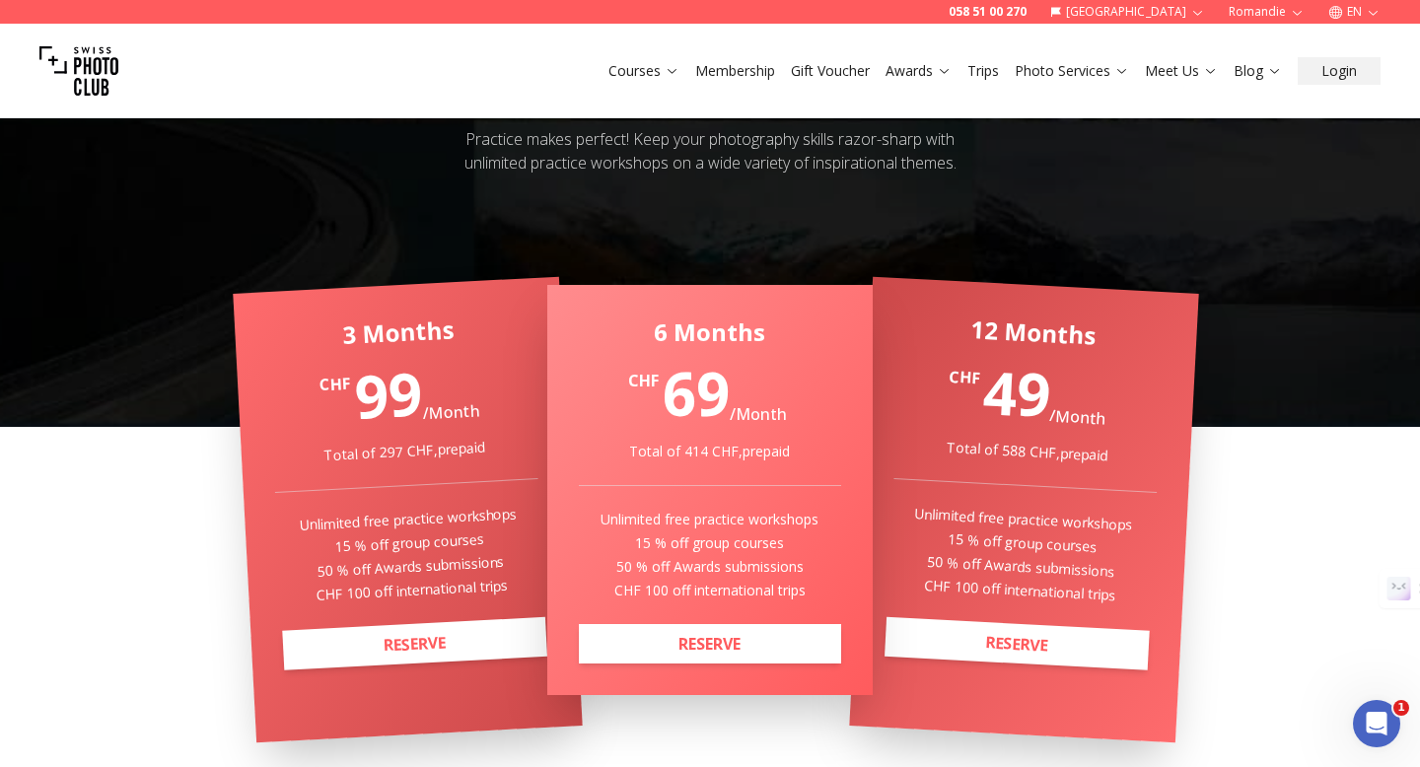
scroll to position [273, 0]
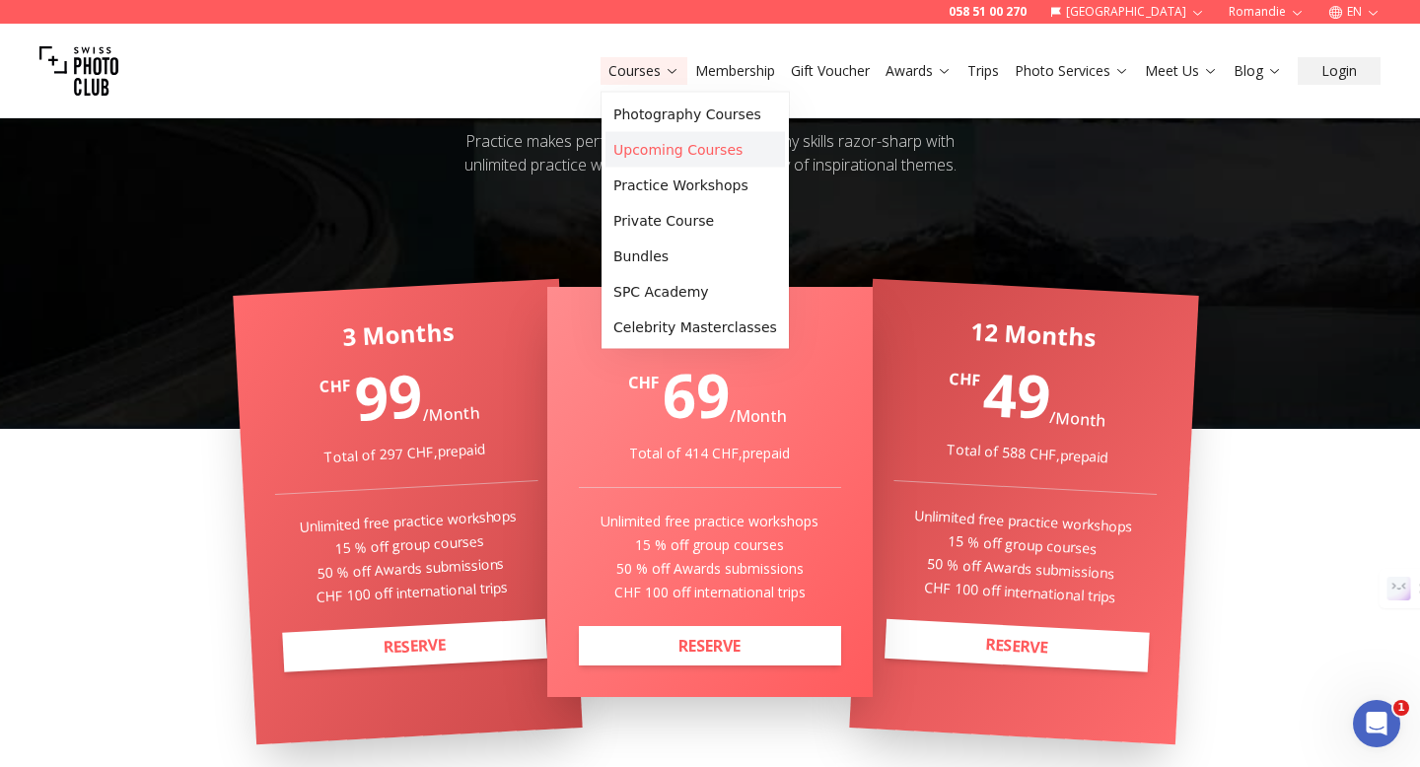
click at [664, 154] on link "Upcoming Courses" at bounding box center [694, 150] width 179 height 36
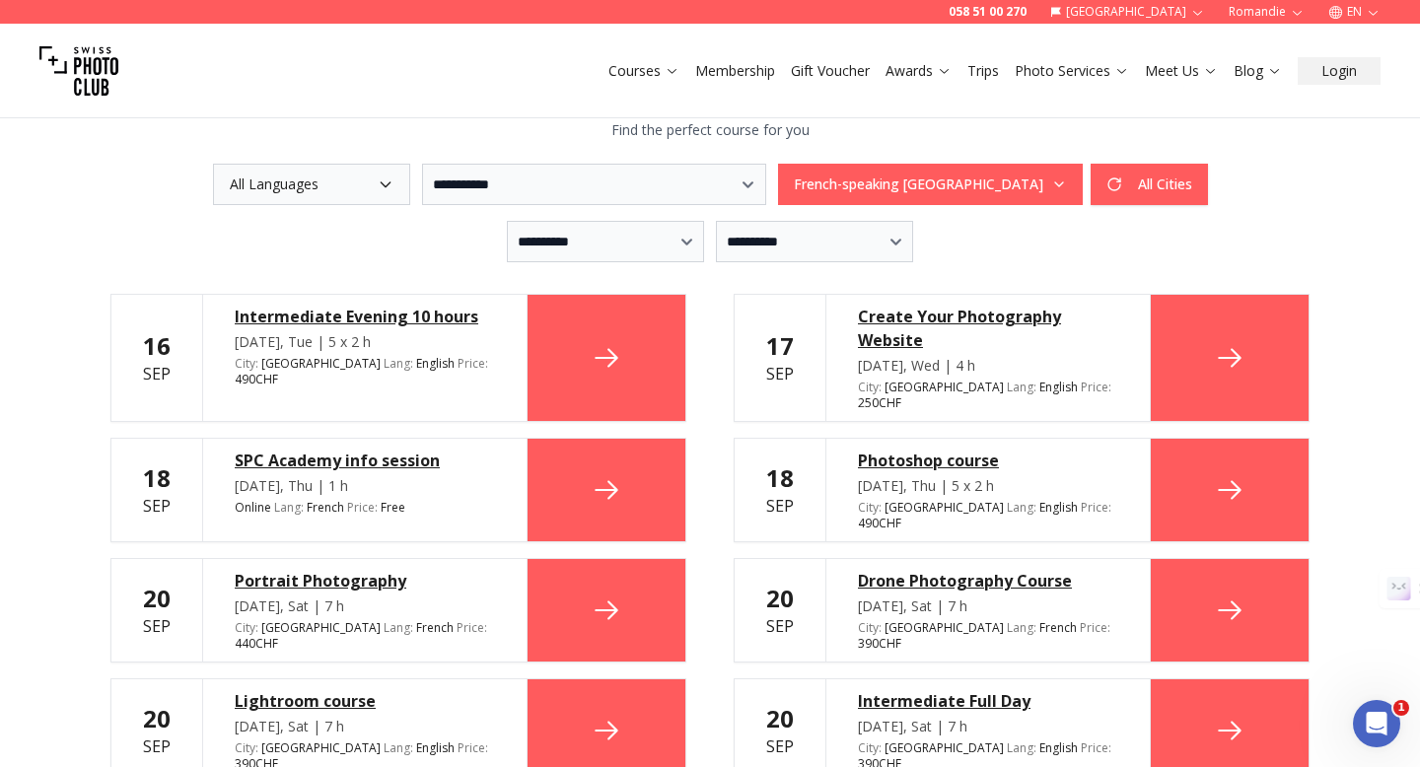
scroll to position [354, 0]
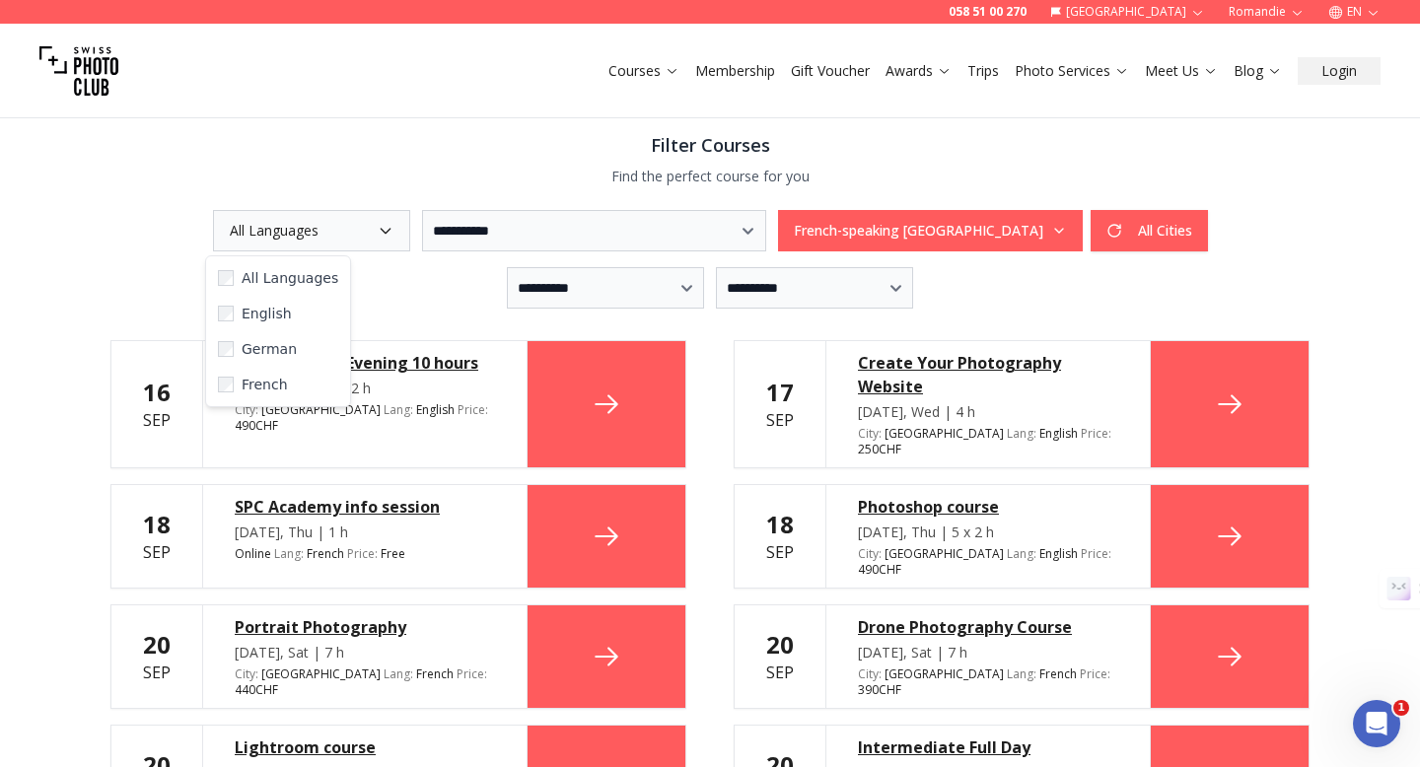
click at [378, 229] on icon "button" at bounding box center [386, 231] width 16 height 16
click at [270, 316] on span "English" at bounding box center [267, 314] width 50 height 20
click at [93, 459] on div "**********" at bounding box center [710, 585] width 1262 height 1688
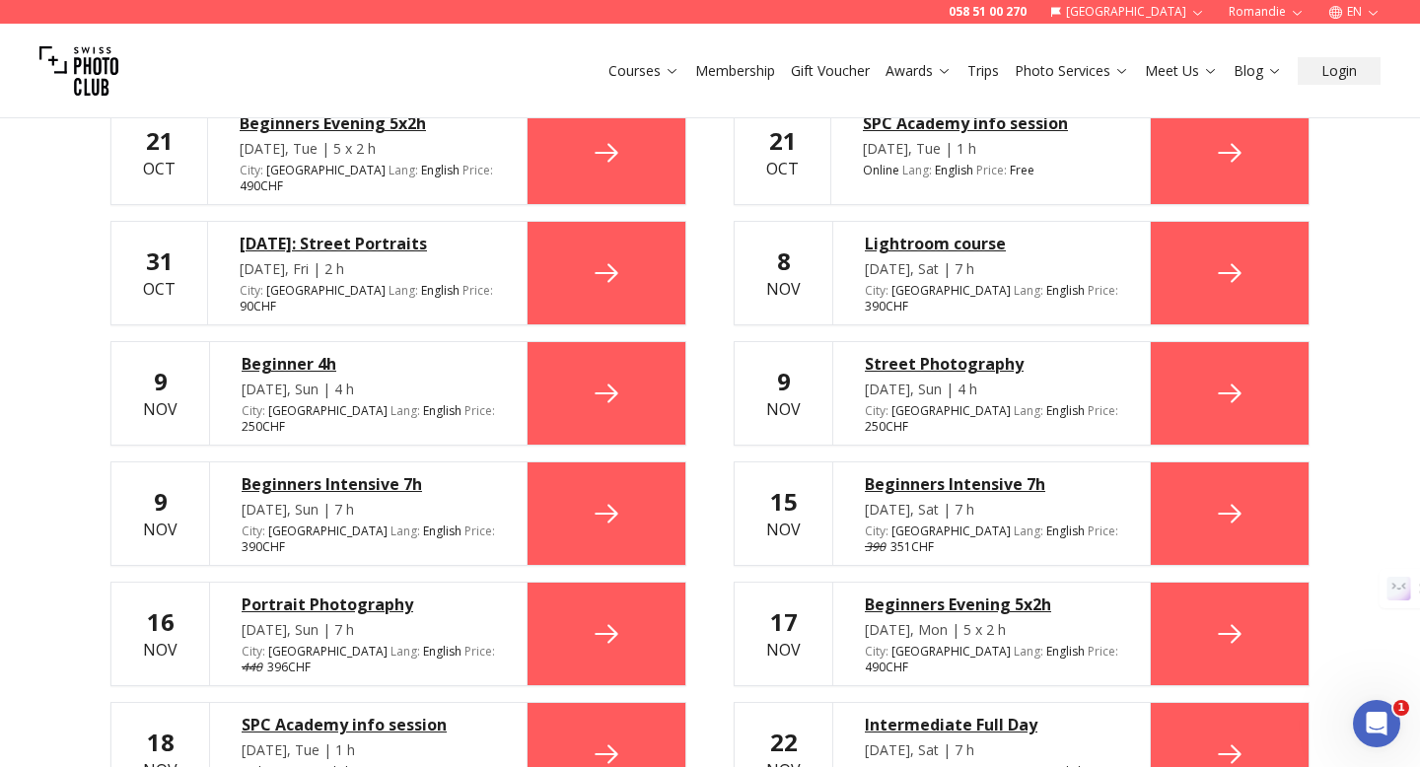
scroll to position [2101, 0]
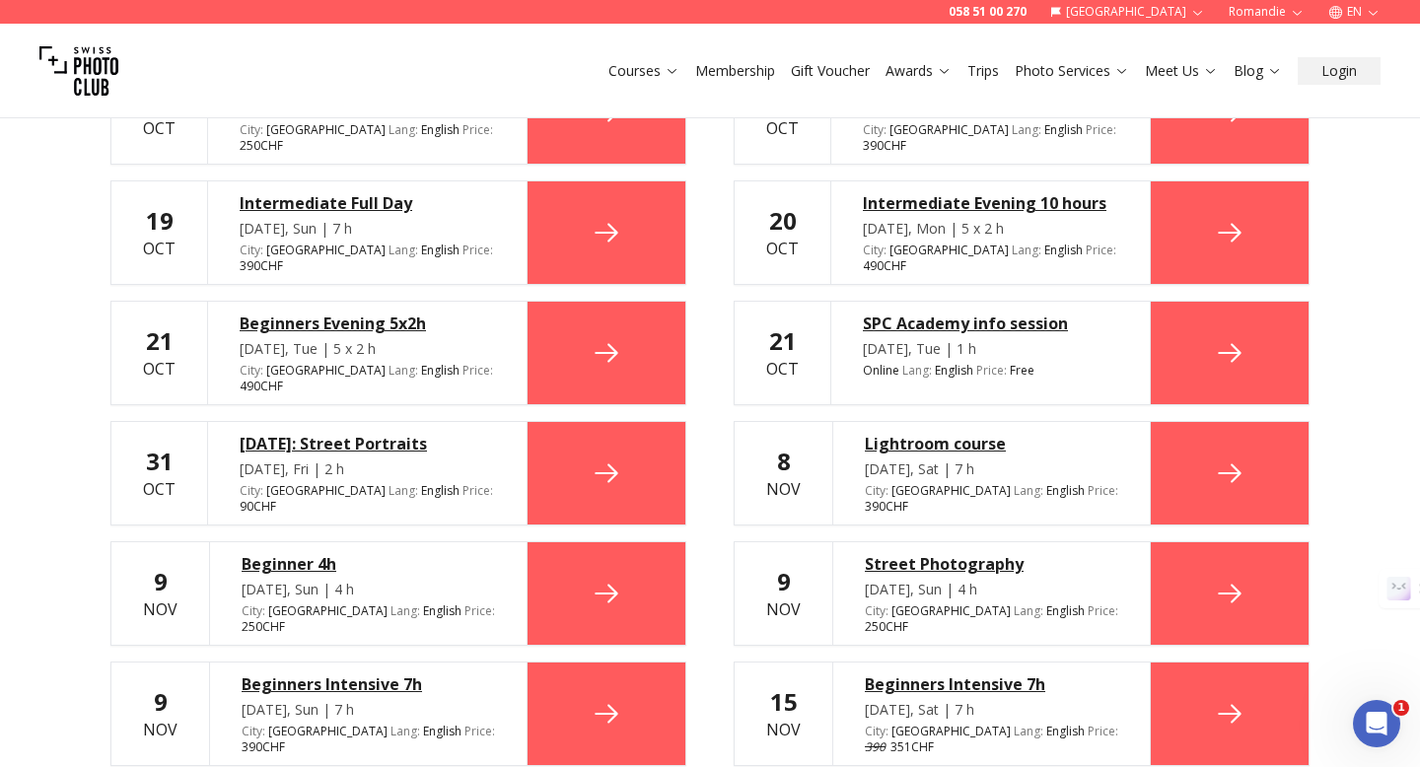
click at [991, 73] on link "Trips" at bounding box center [983, 71] width 32 height 20
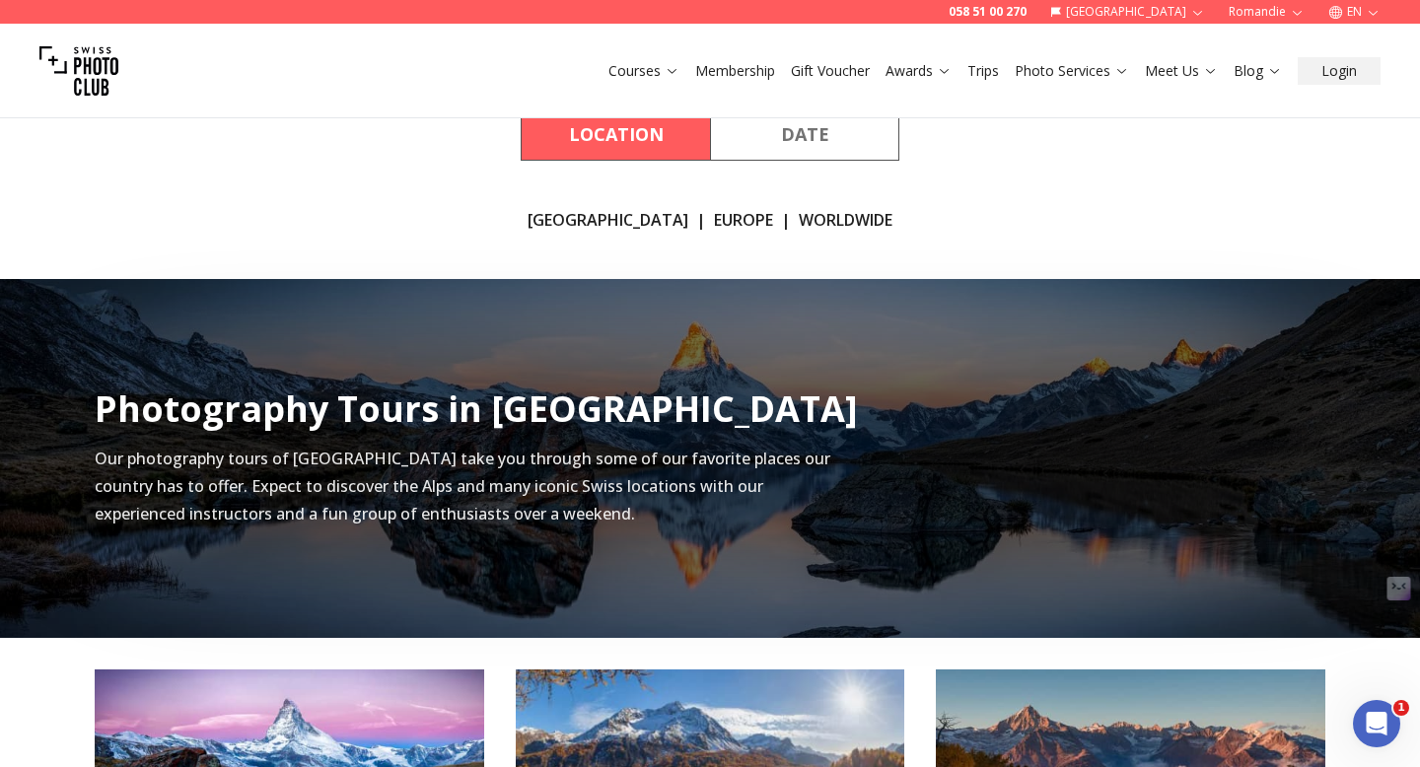
scroll to position [366, 0]
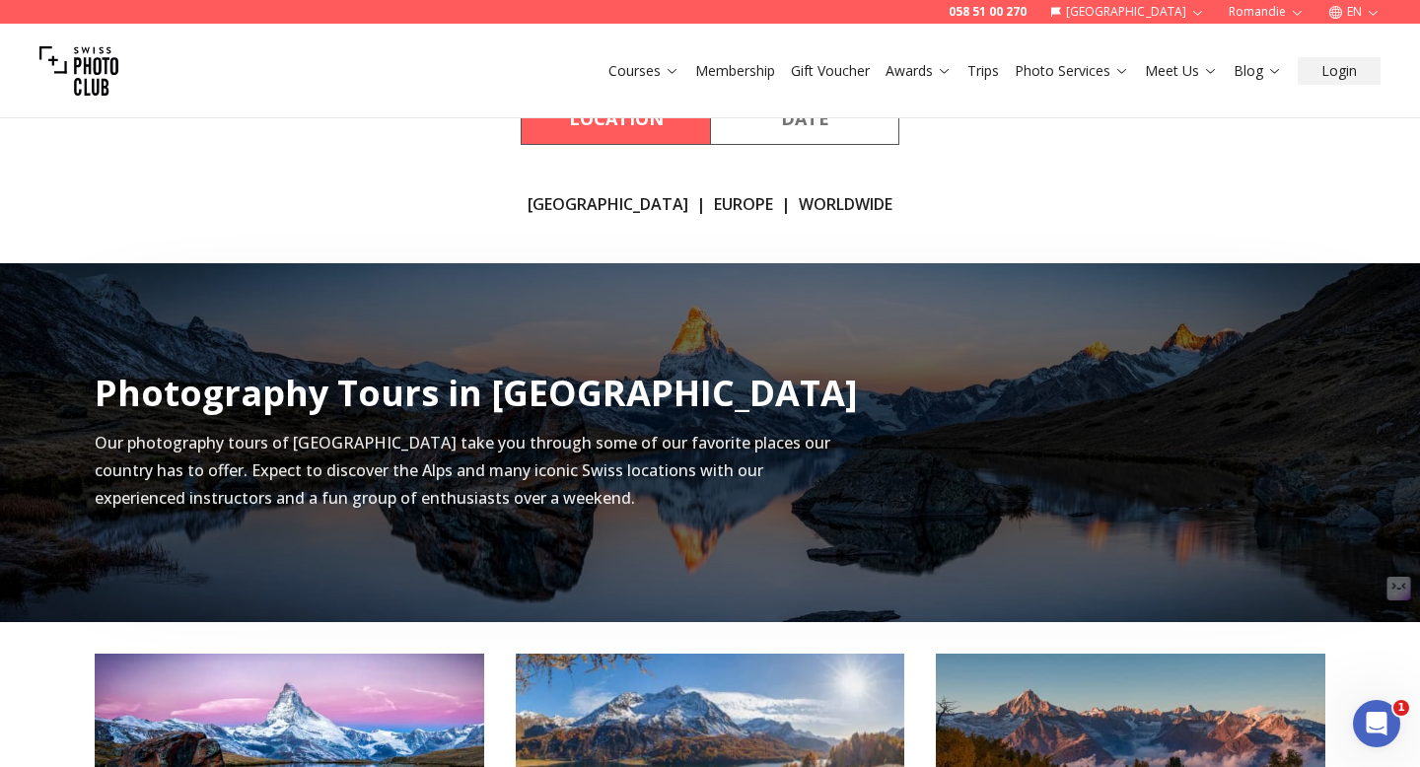
click at [806, 205] on link "Worldwide" at bounding box center [846, 204] width 94 height 24
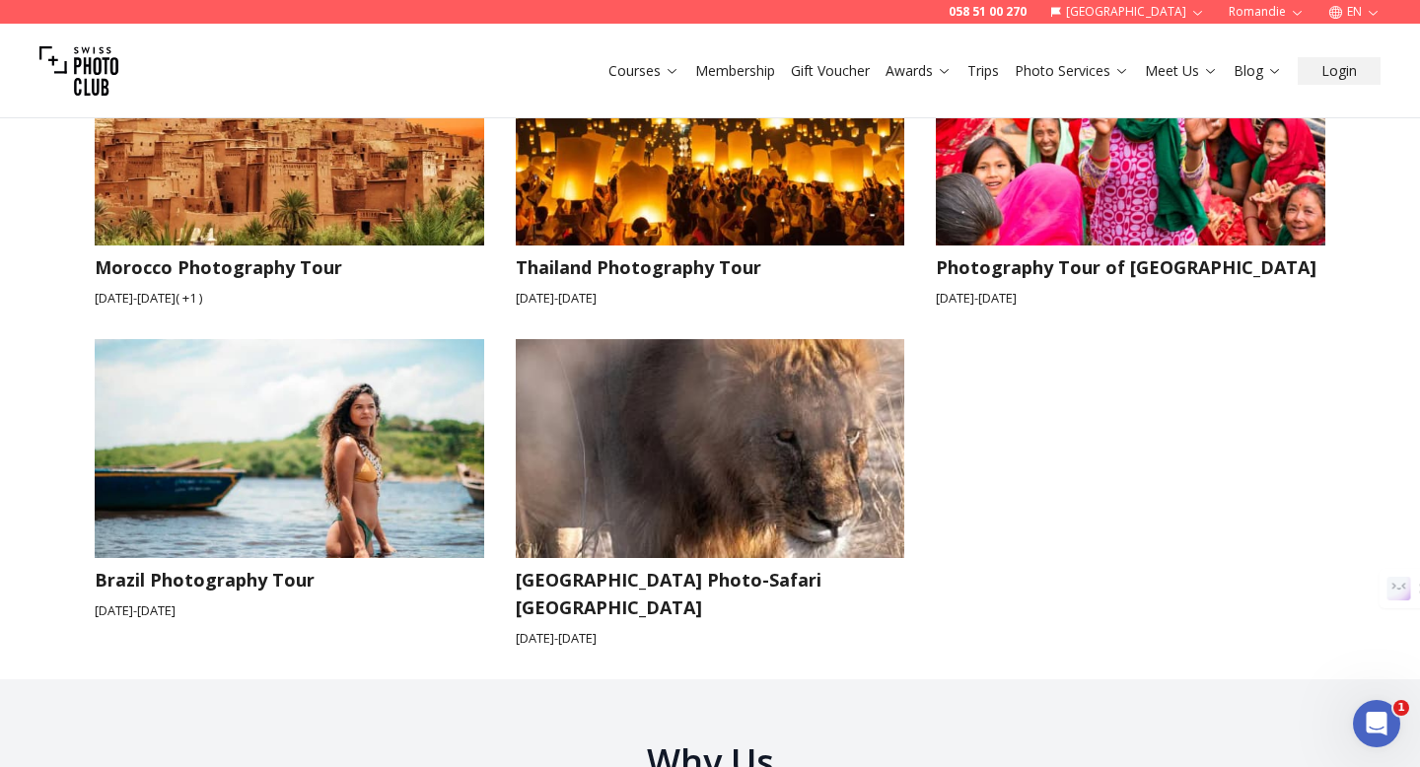
scroll to position [3169, 0]
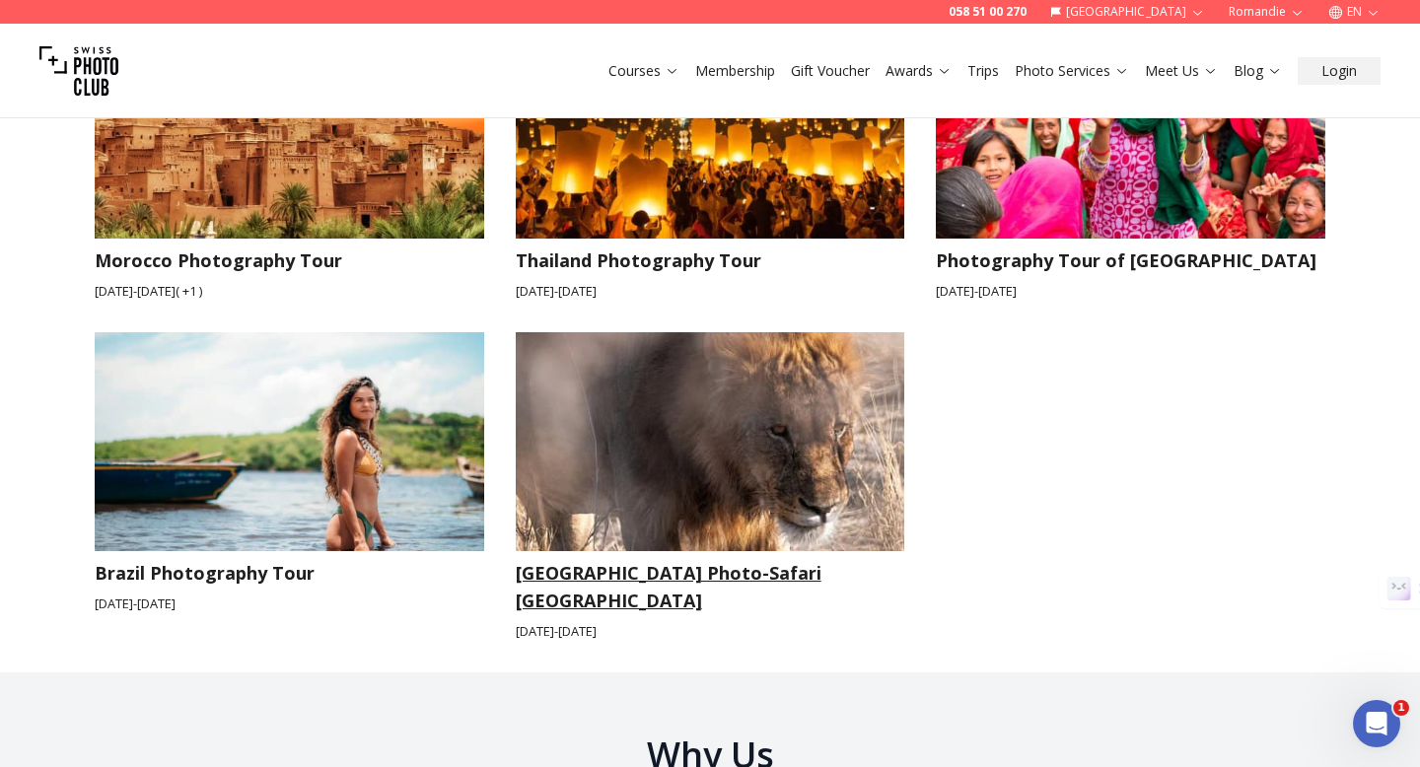
click at [722, 424] on img at bounding box center [711, 441] width 390 height 219
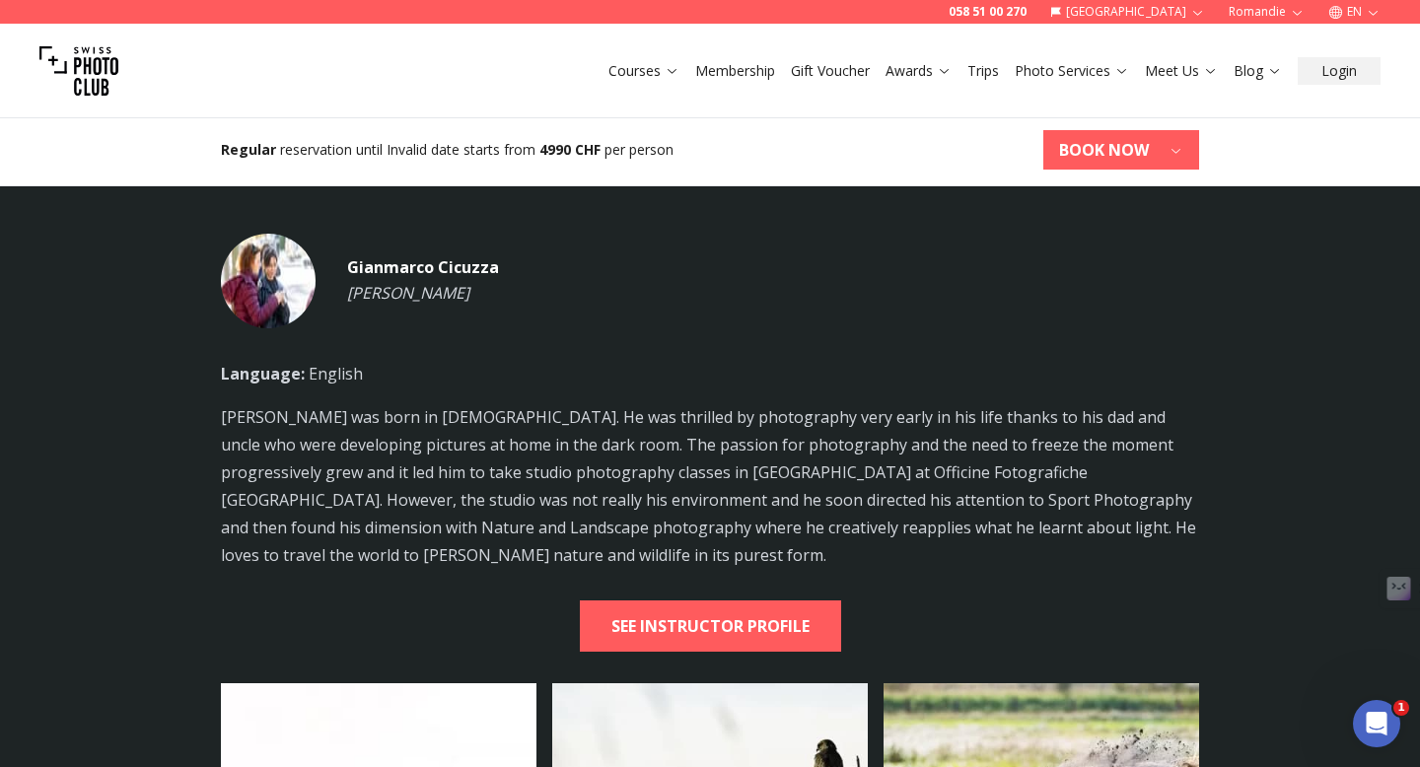
scroll to position [5267, 0]
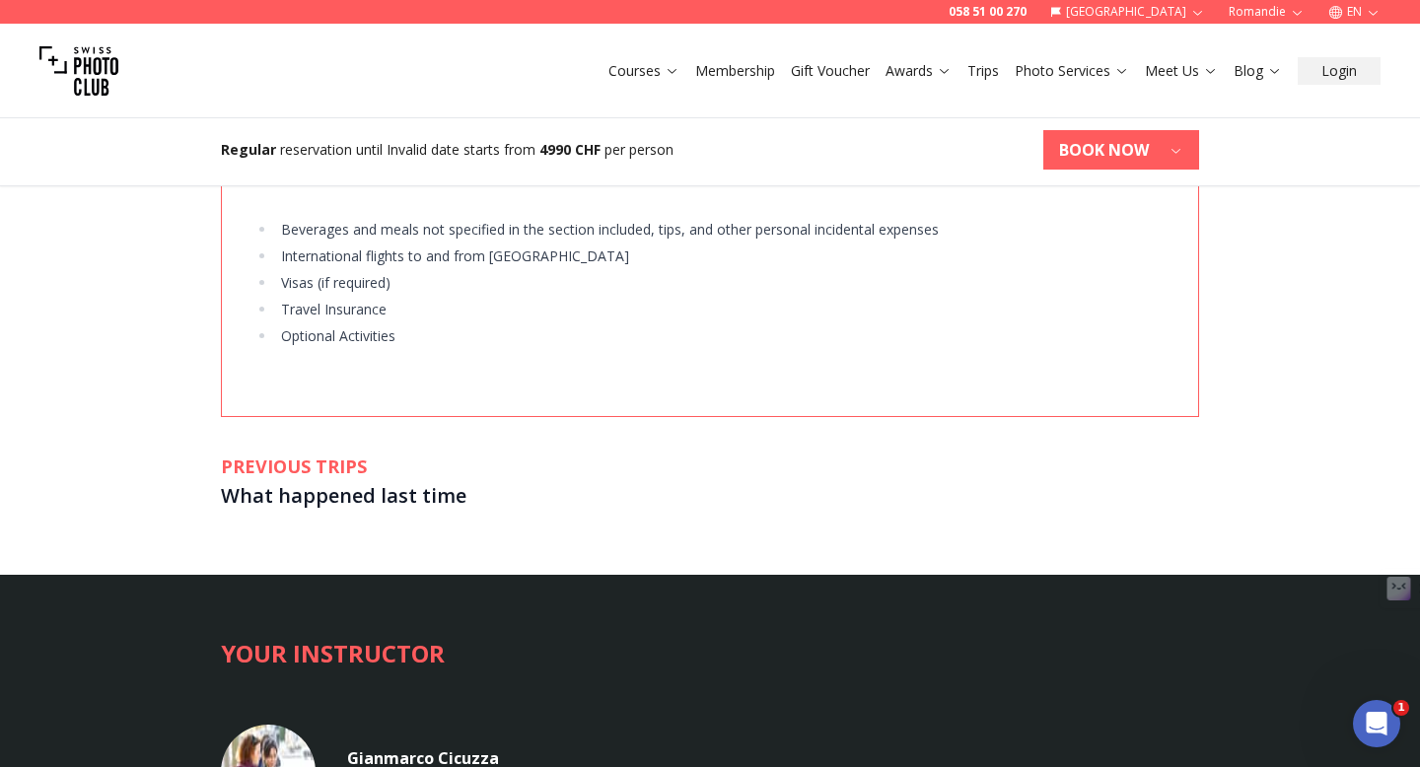
click at [1117, 144] on b "BOOK NOW" at bounding box center [1104, 150] width 90 height 24
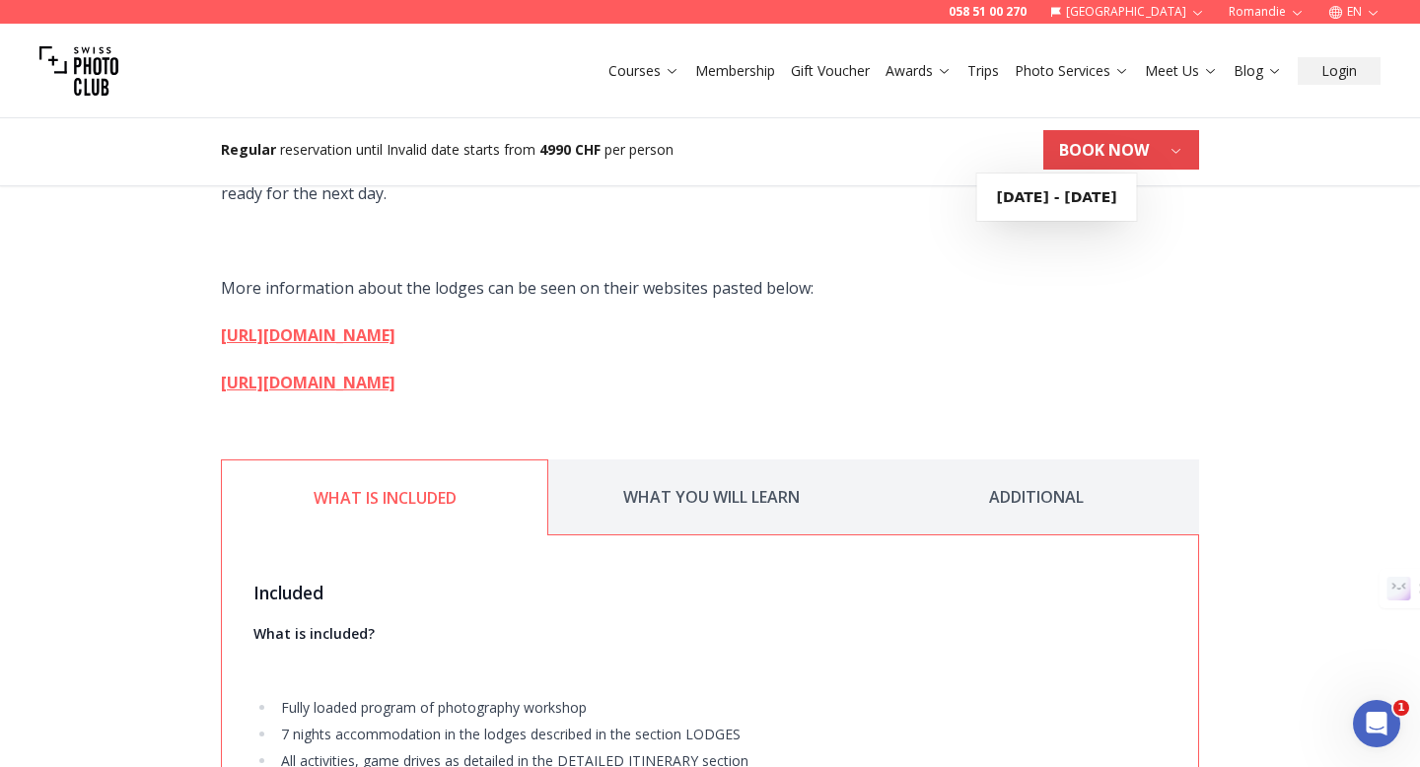
scroll to position [4394, 0]
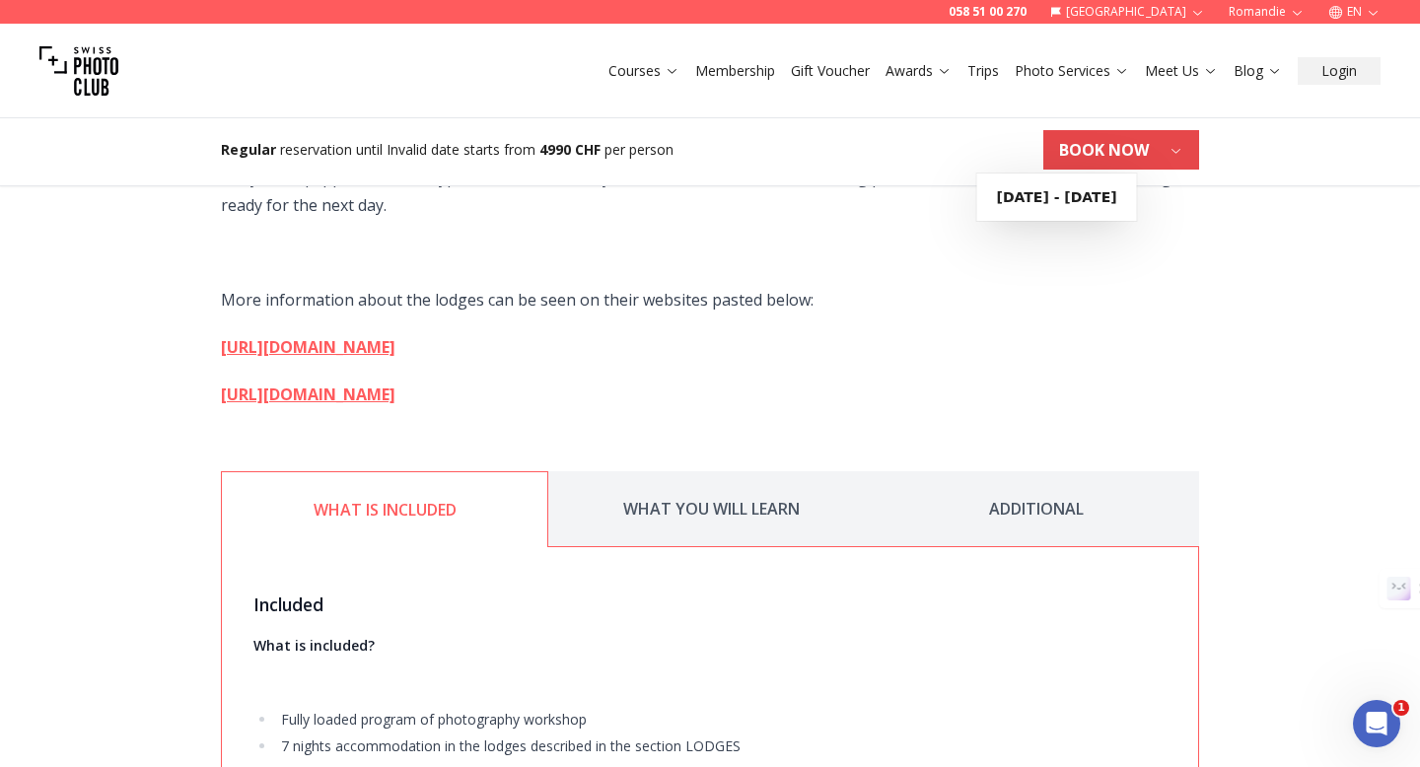
click at [740, 471] on button "WHAT YOU WILL LEARN" at bounding box center [710, 509] width 325 height 76
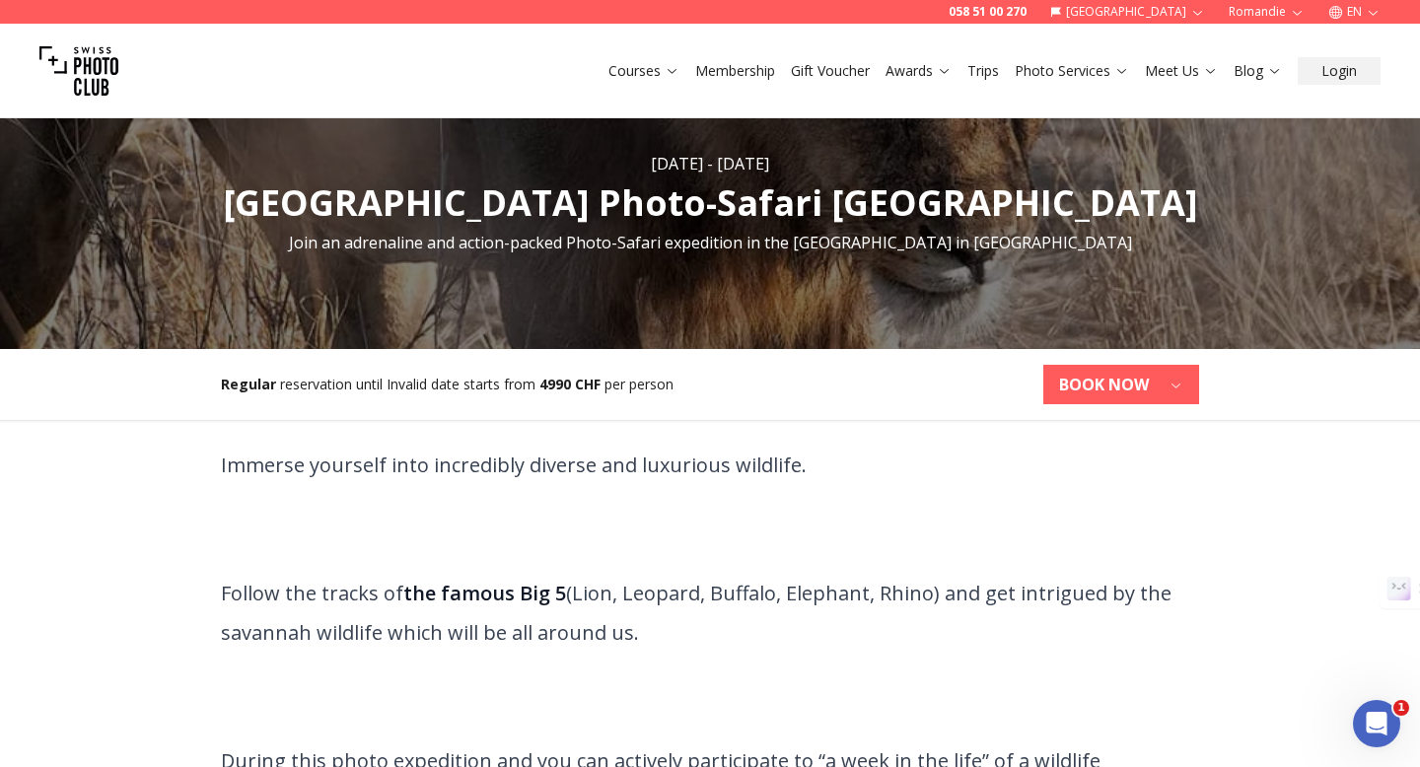
scroll to position [0, 0]
